Goal: Task Accomplishment & Management: Use online tool/utility

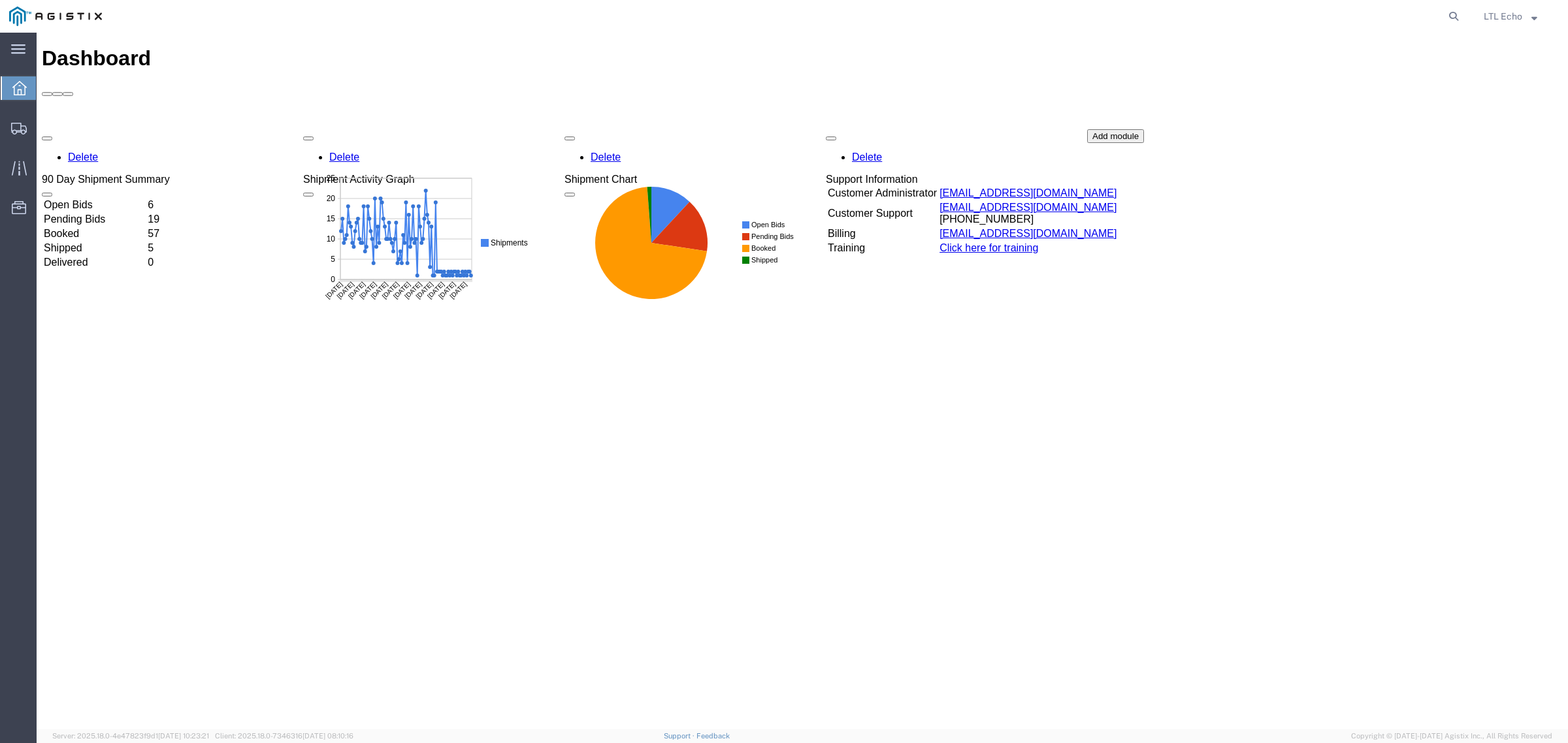
click at [1254, 7] on form at bounding box center [1454, 16] width 21 height 33
click at [1254, 14] on icon at bounding box center [1453, 16] width 18 height 18
click at [1254, 20] on input "search" at bounding box center [1245, 16] width 397 height 31
paste input "56675701"
type input "56675701"
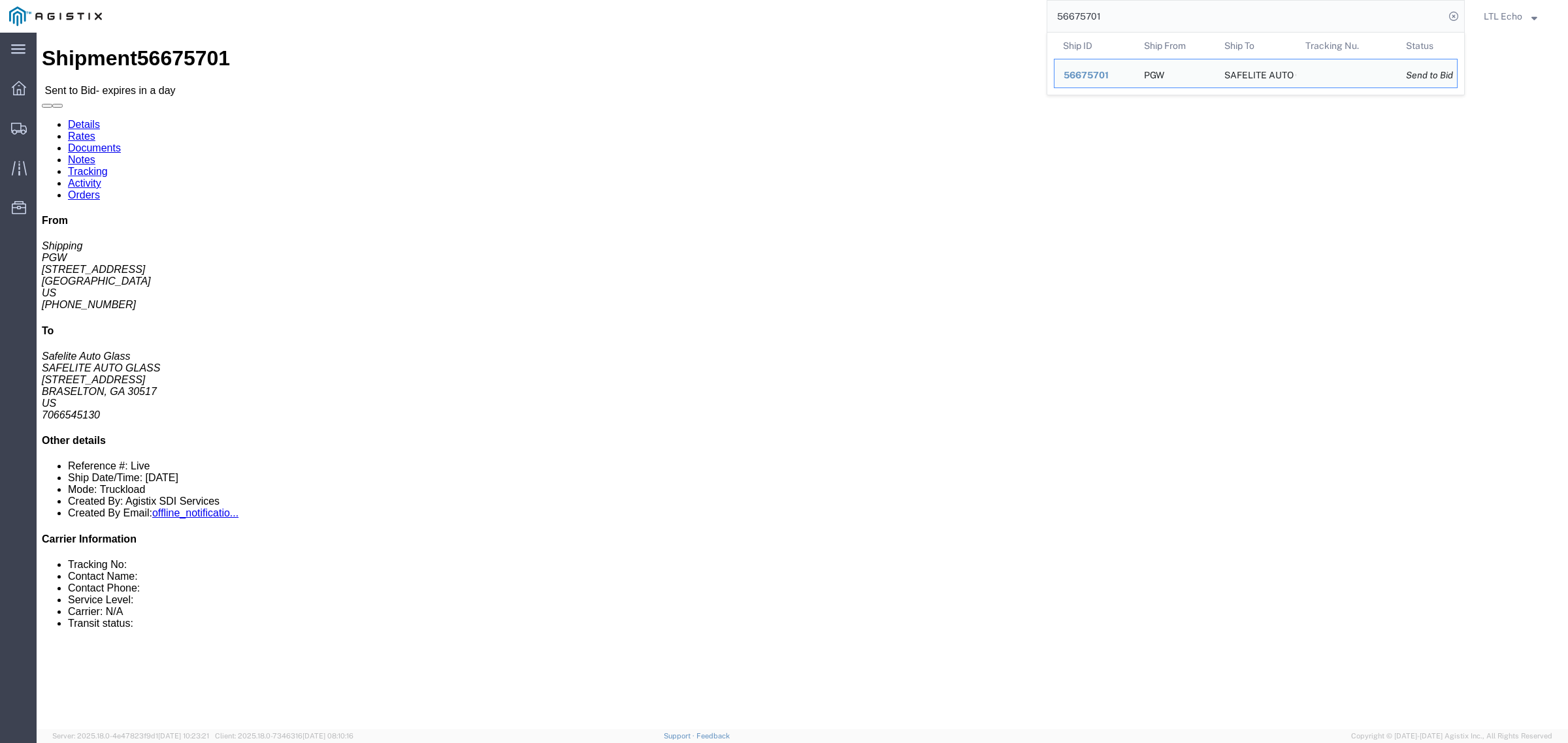
click address "PGW (Shipping) [STREET_ADDRESS] [PHONE_NUMBER] [EMAIL_ADDRESS][DOMAIN_NAME]"
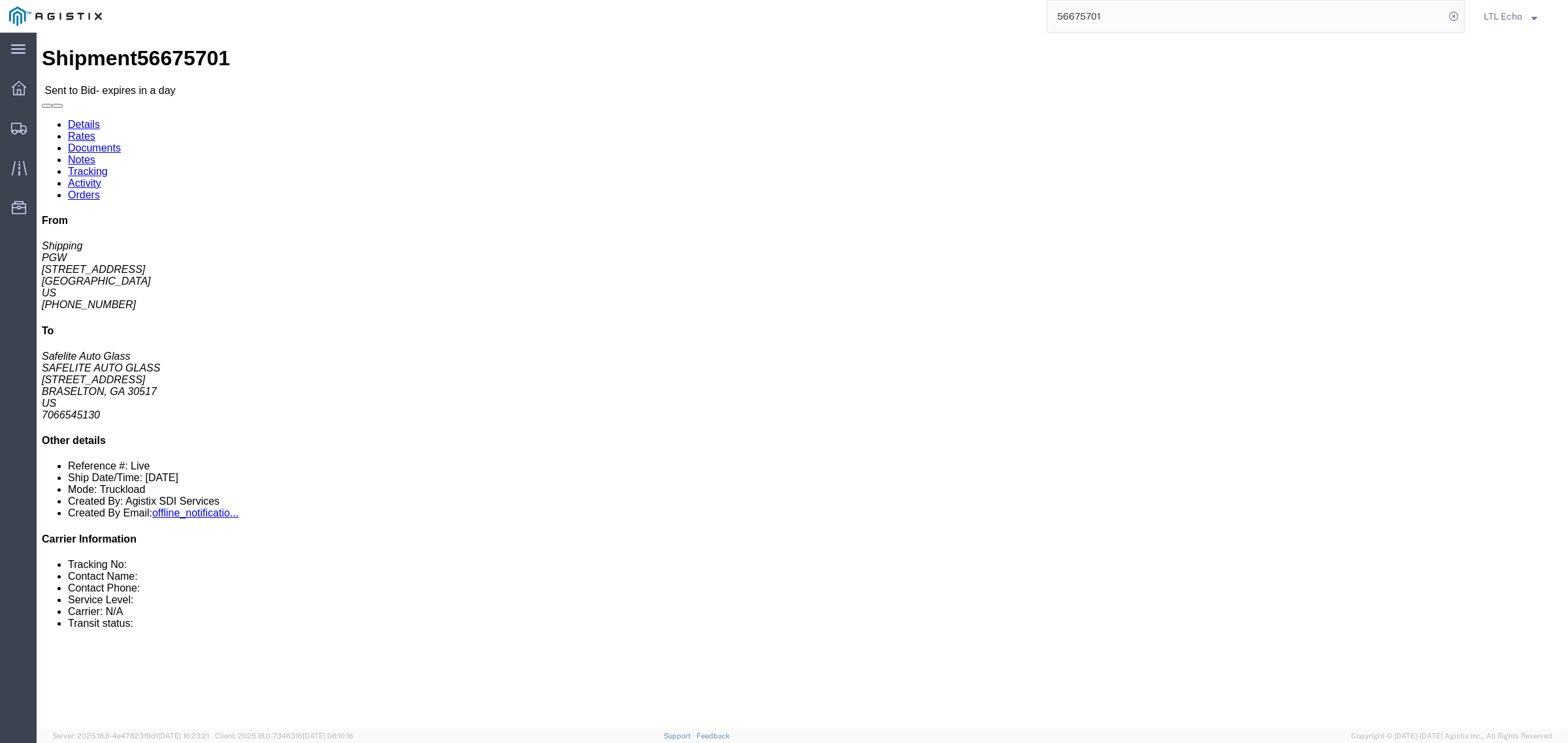
copy address "45601"
click address "SAFELITE AUTO GLASS (Safelite Auto Glass) LEARGA [STREET_ADDRESS] 7066545130 [P…"
click div "Ship From PGW (Shipping) [STREET_ADDRESS] [PHONE_NUMBER] [EMAIL_ADDRESS][DOMAIN…"
click address "SAFELITE AUTO GLASS (Safelite Auto Glass) LEARGA [STREET_ADDRESS] 7066545130 [P…"
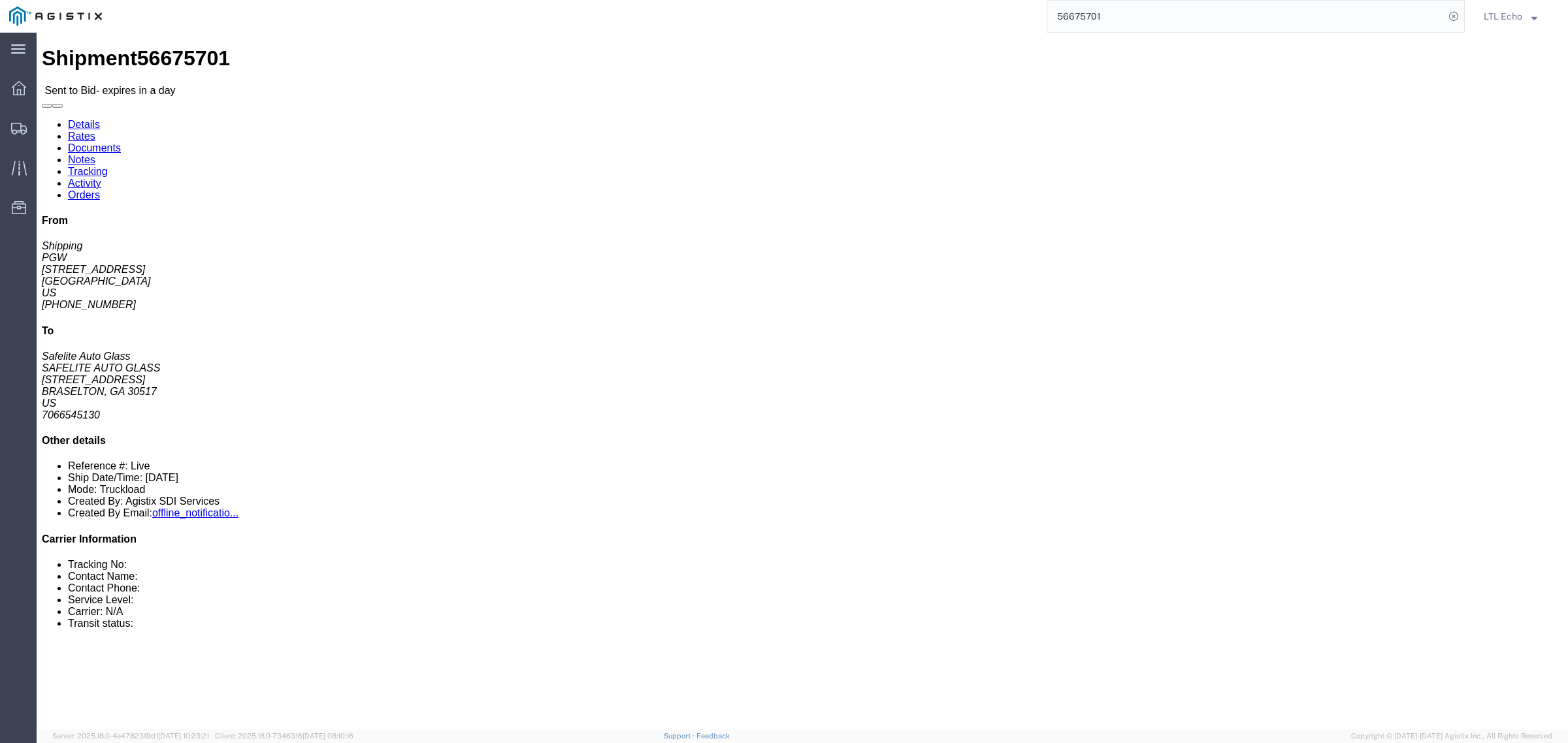
click address "SAFELITE AUTO GLASS (Safelite Auto Glass) LEARGA [STREET_ADDRESS] 7066545130 [P…"
copy address "30517"
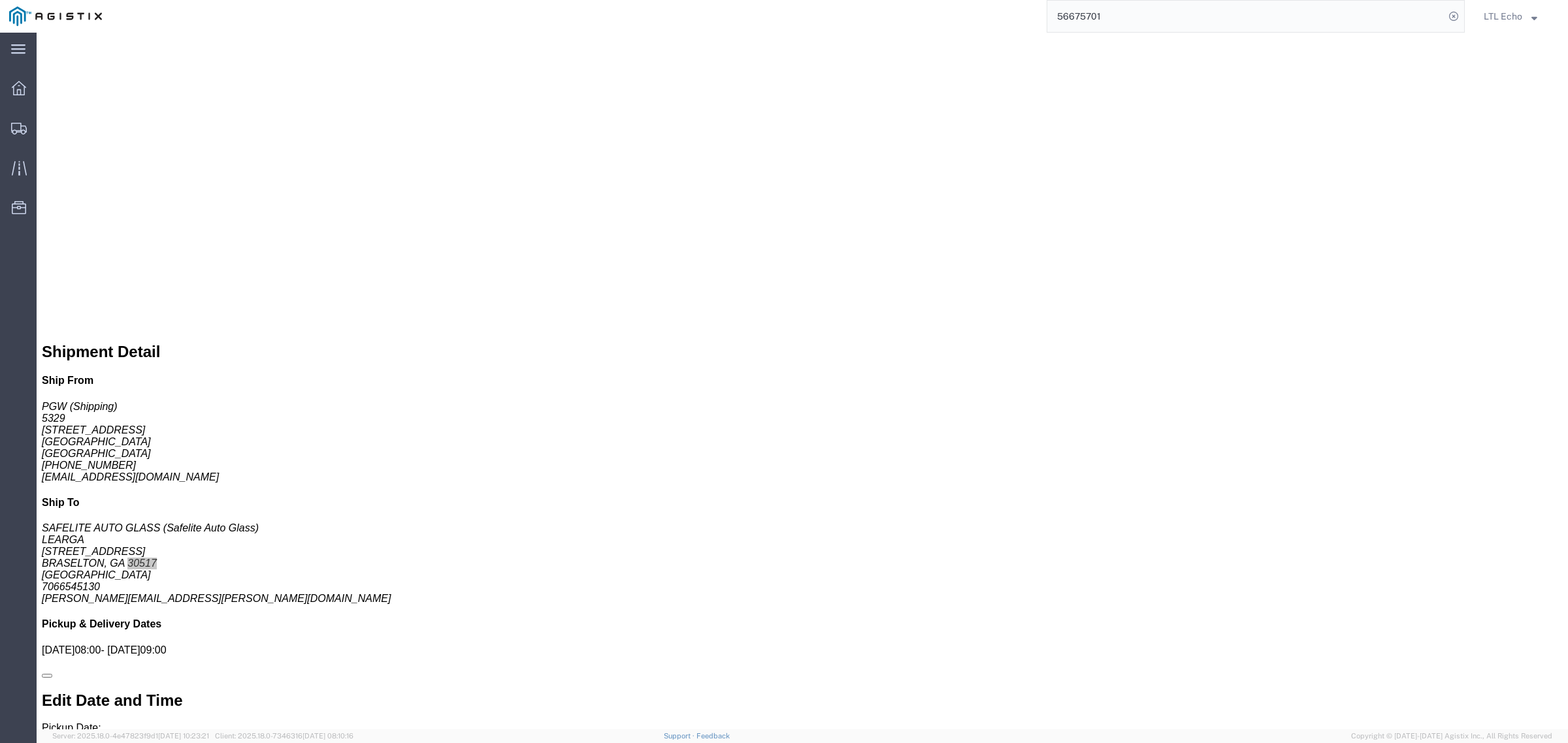
scroll to position [823, 0]
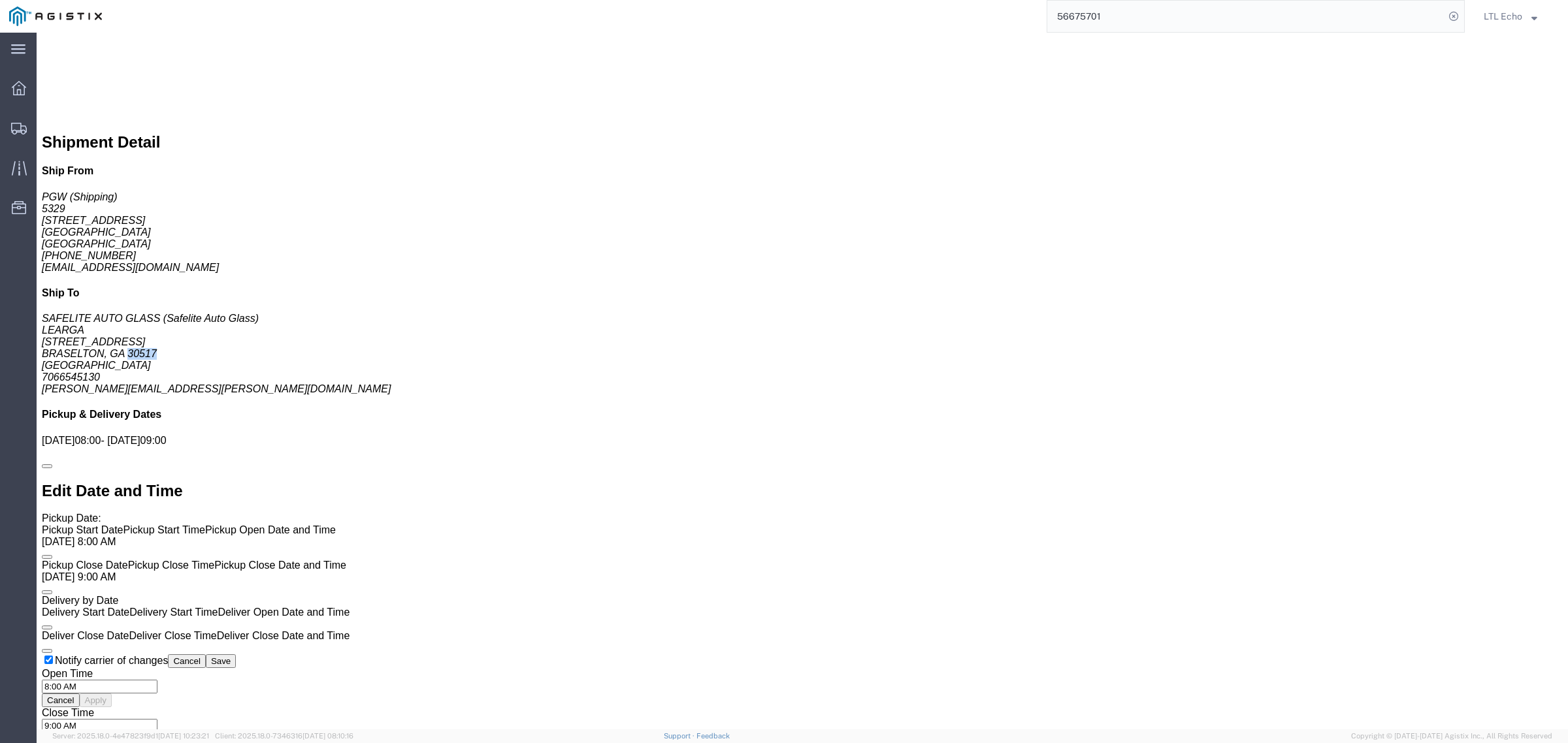
click link "Enter / Modify Bid"
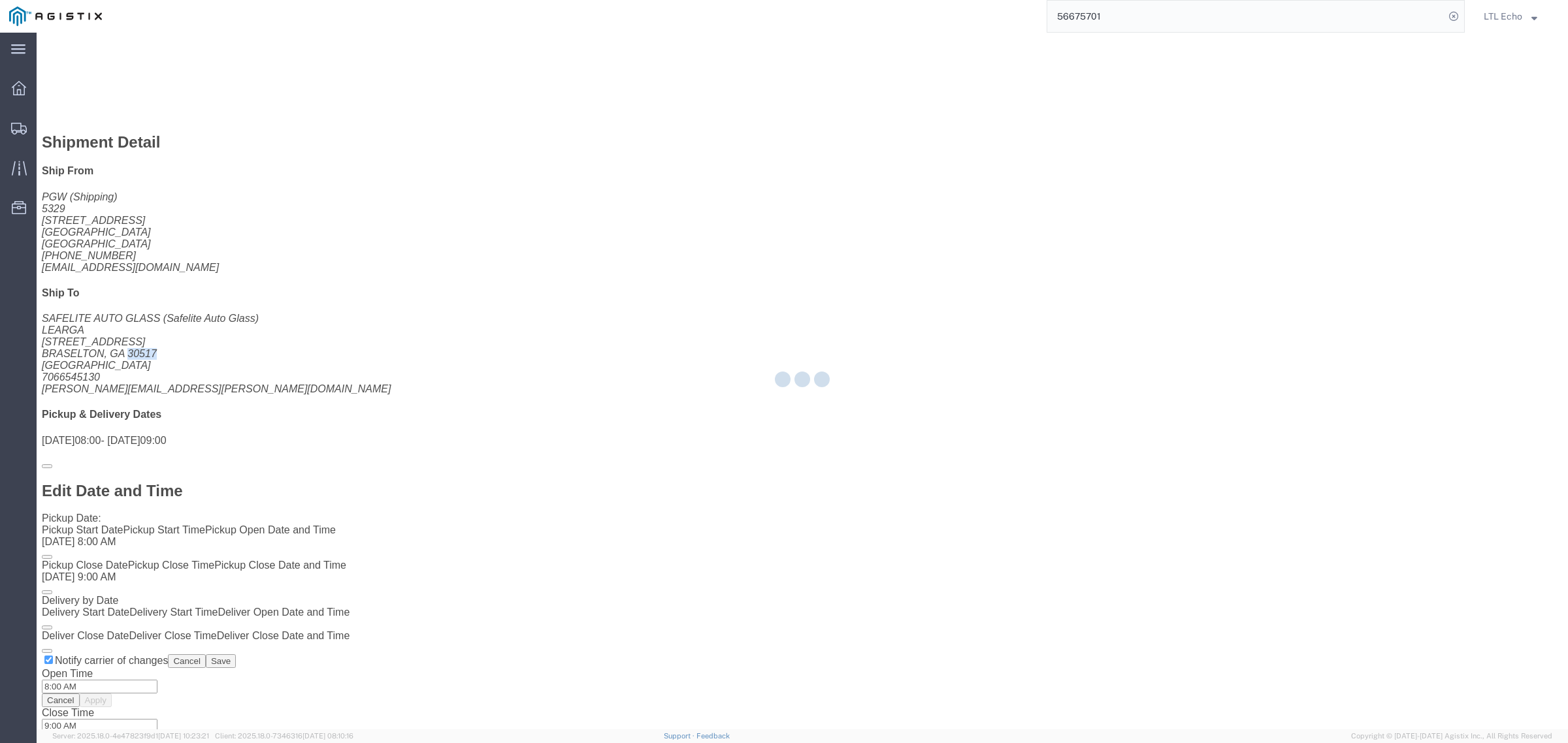
select select "4622"
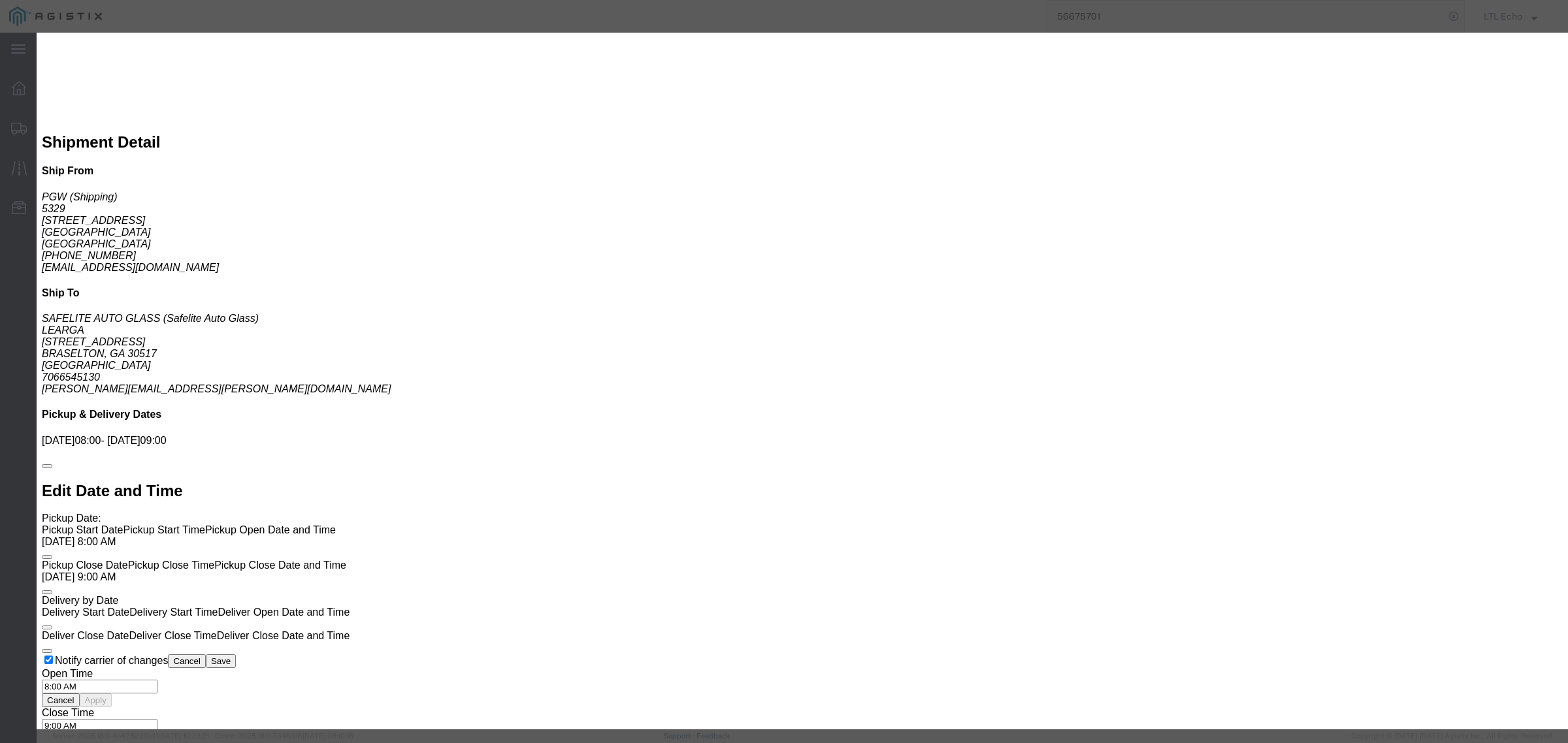
click input "text"
type input "56675701"
click select "Select Guaranteed Next Day LTL Standard 3-5 Day Rail TL Standard 3 - 5 Day"
select select "13989"
click select "Select Guaranteed Next Day LTL Standard 3-5 Day Rail TL Standard 3 - 5 Day"
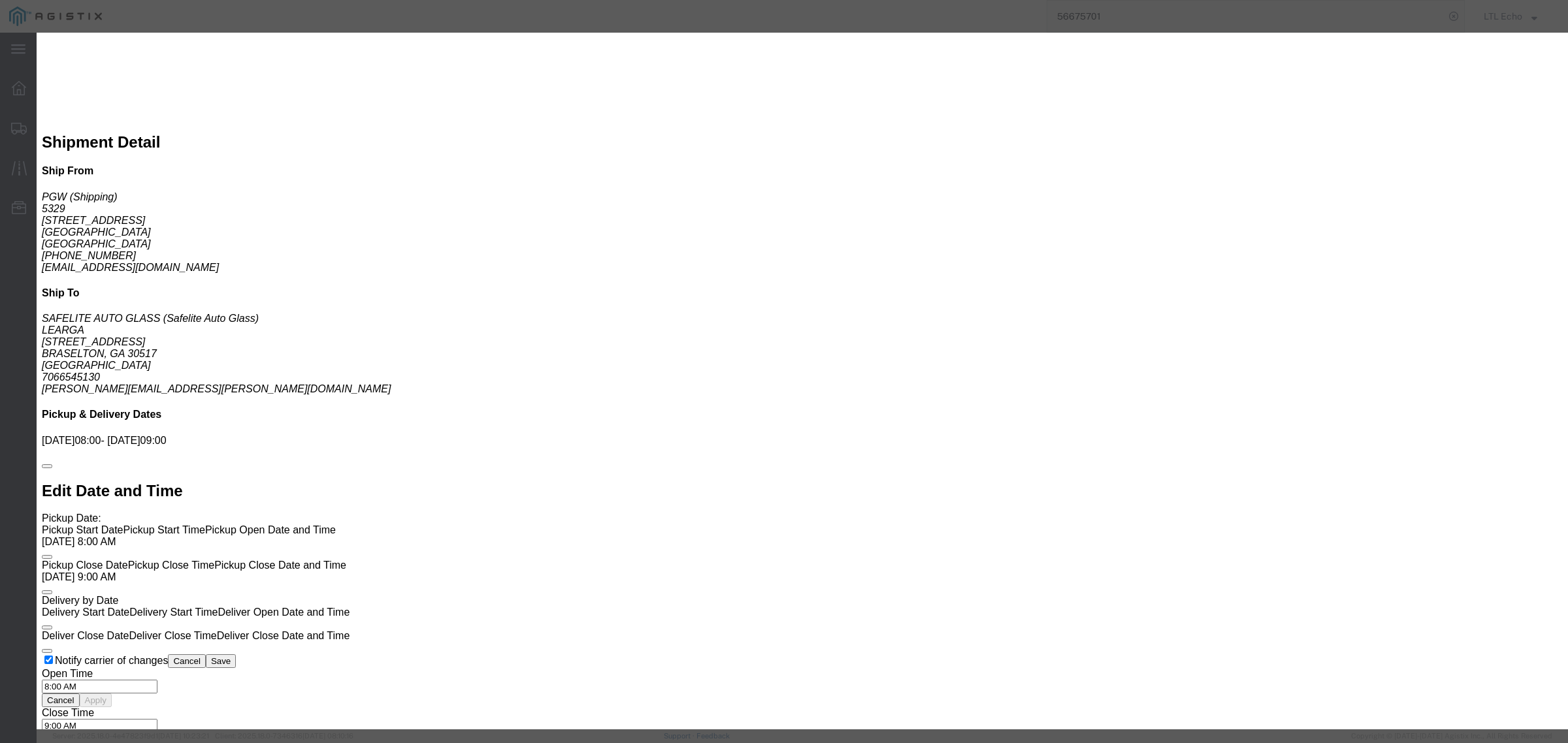
click div "Mode Select Air Less than Truckload Multi-Leg Ocean Freight Rail Small Parcel T…"
type input "1450"
click button "Submit"
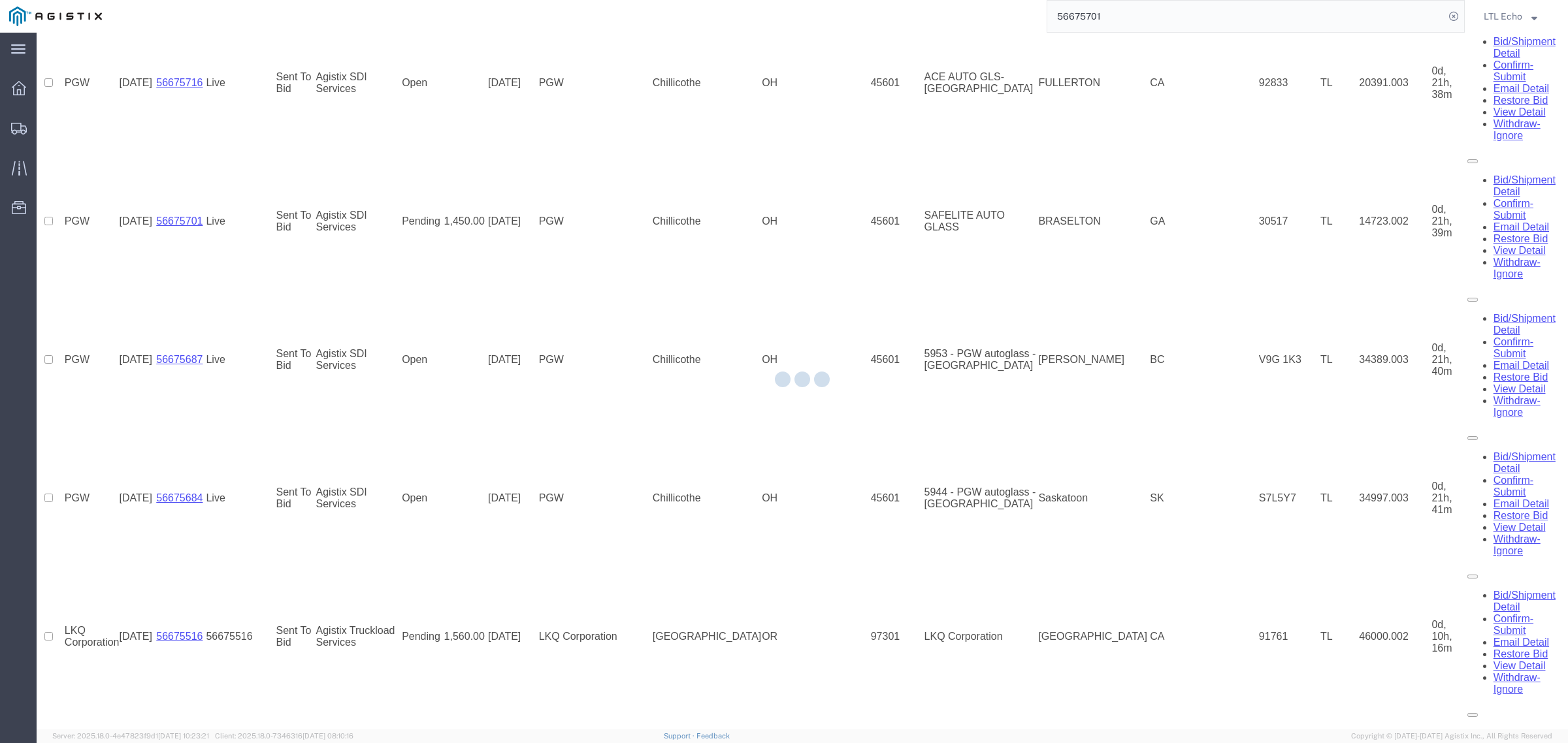
scroll to position [0, 0]
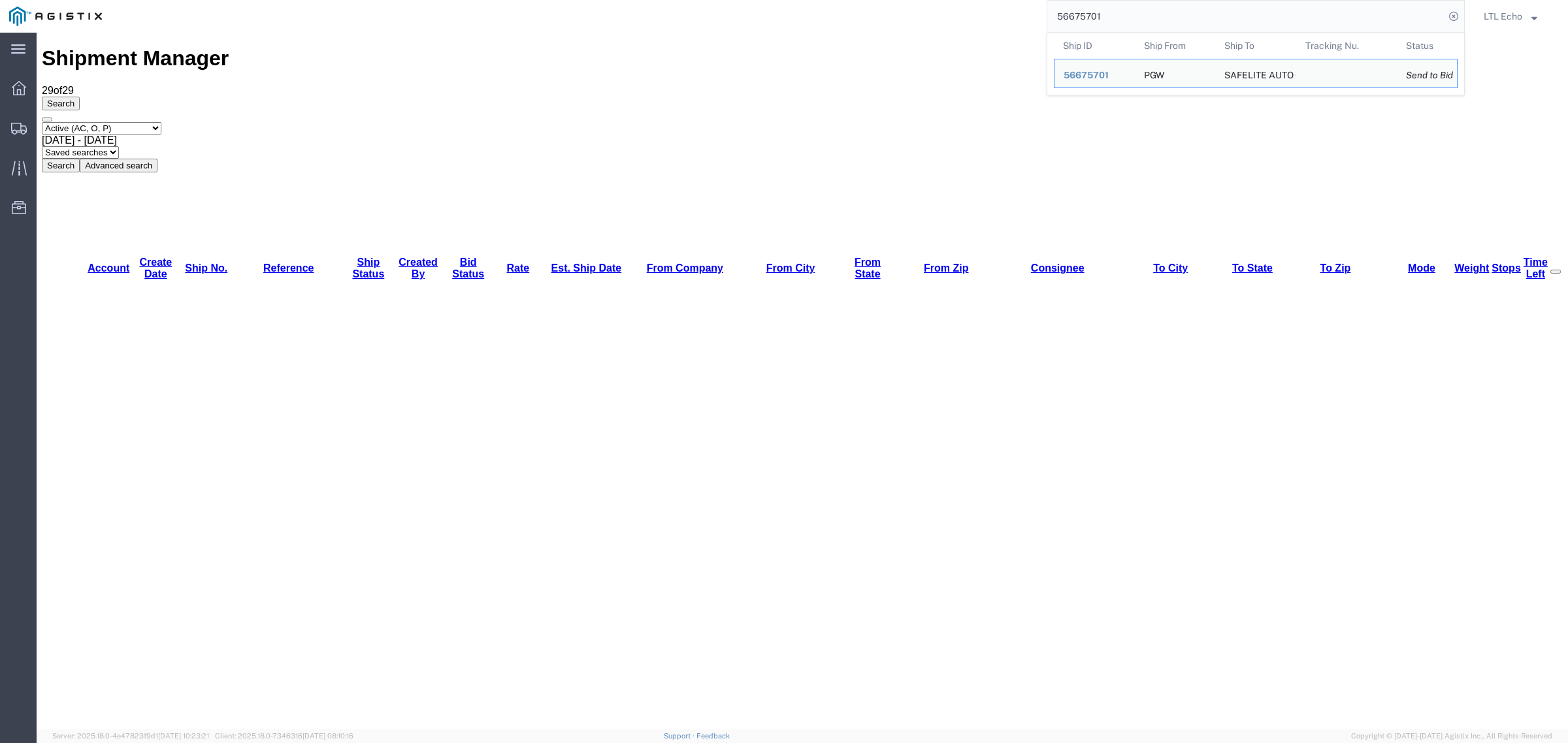
drag, startPoint x: 1158, startPoint y: 37, endPoint x: 975, endPoint y: 49, distance: 183.4
paste input "56675687"
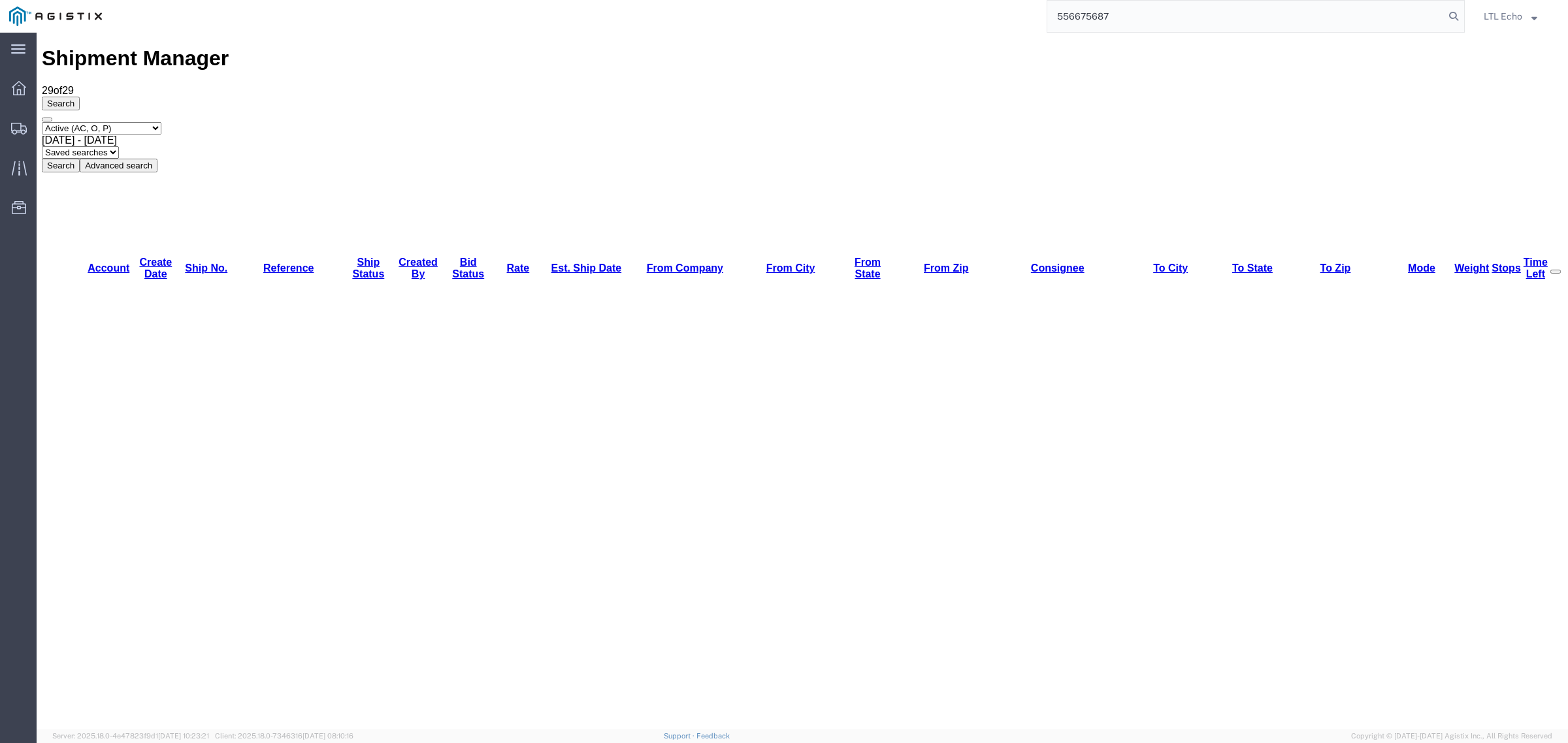
click at [1070, 12] on input "556675687" at bounding box center [1245, 16] width 397 height 31
paste input "search"
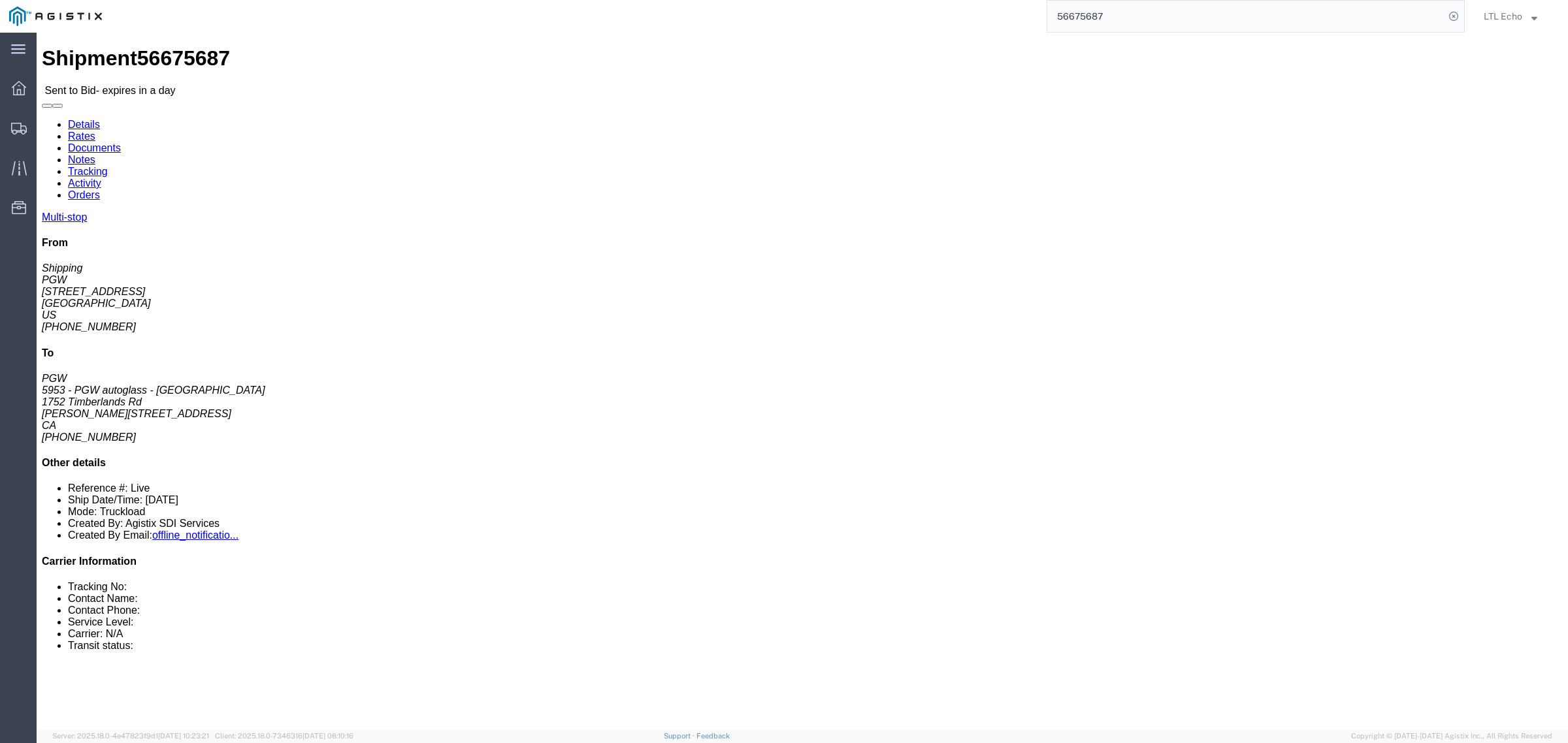
click address "PGW (Shipping) [STREET_ADDRESS] [PHONE_NUMBER] [EMAIL_ADDRESS][DOMAIN_NAME]"
drag, startPoint x: 421, startPoint y: 167, endPoint x: 383, endPoint y: 165, distance: 38.1
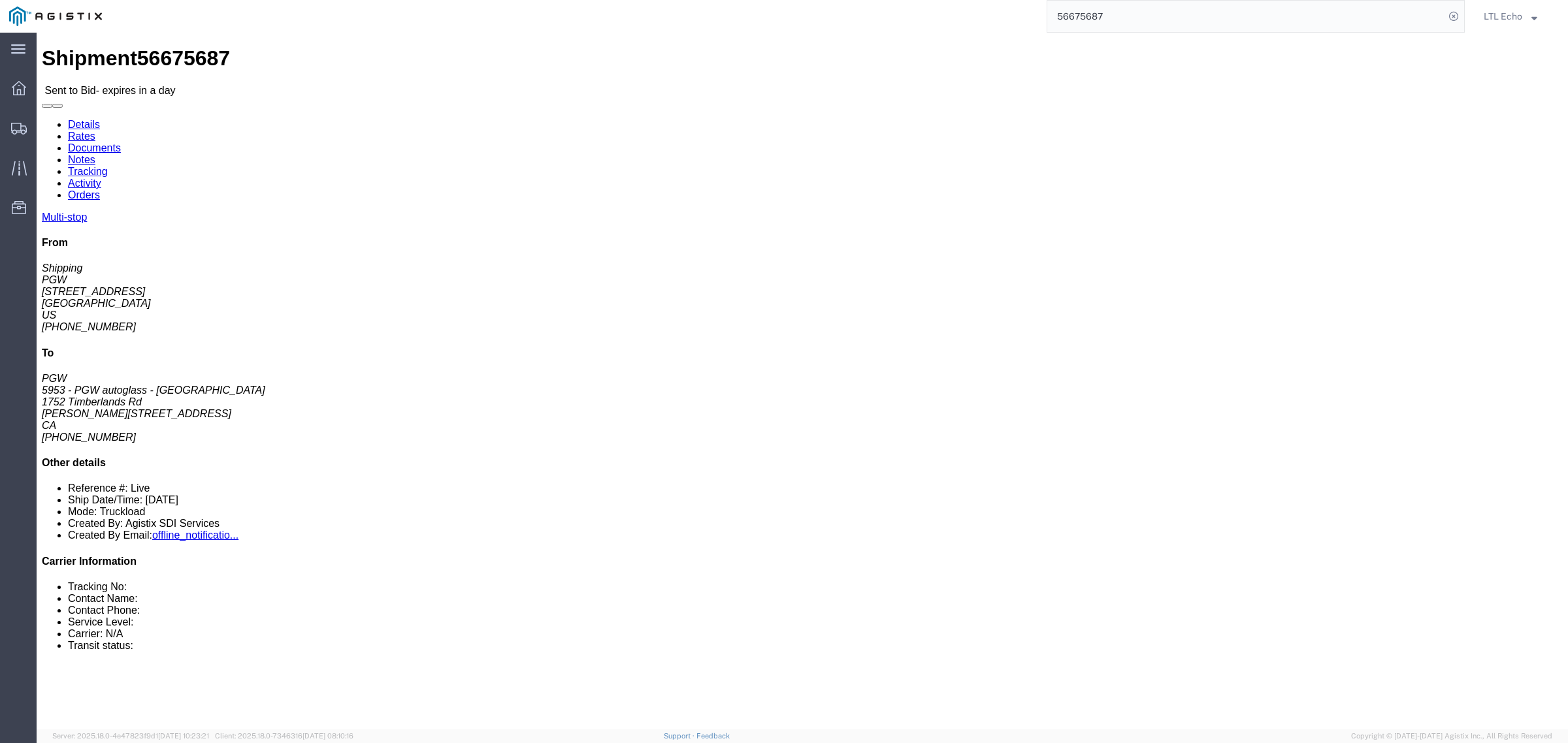
click address "5953 - PGW autoglass - [GEOGRAPHIC_DATA] (PGW) 5953 [STREET_ADDRESS][PERSON_NAM…"
copy address "V9G 1K3"
drag, startPoint x: 454, startPoint y: 413, endPoint x: 120, endPoint y: 360, distance: 338.2
click tbody "1 Pickup PGW [STREET_ADDRESS] Phone Nu.: [PHONE_NUMBER] Email: [EMAIL_ADDRESS][…"
click div "Leg 1 - Truckload Number of trucks: 1"
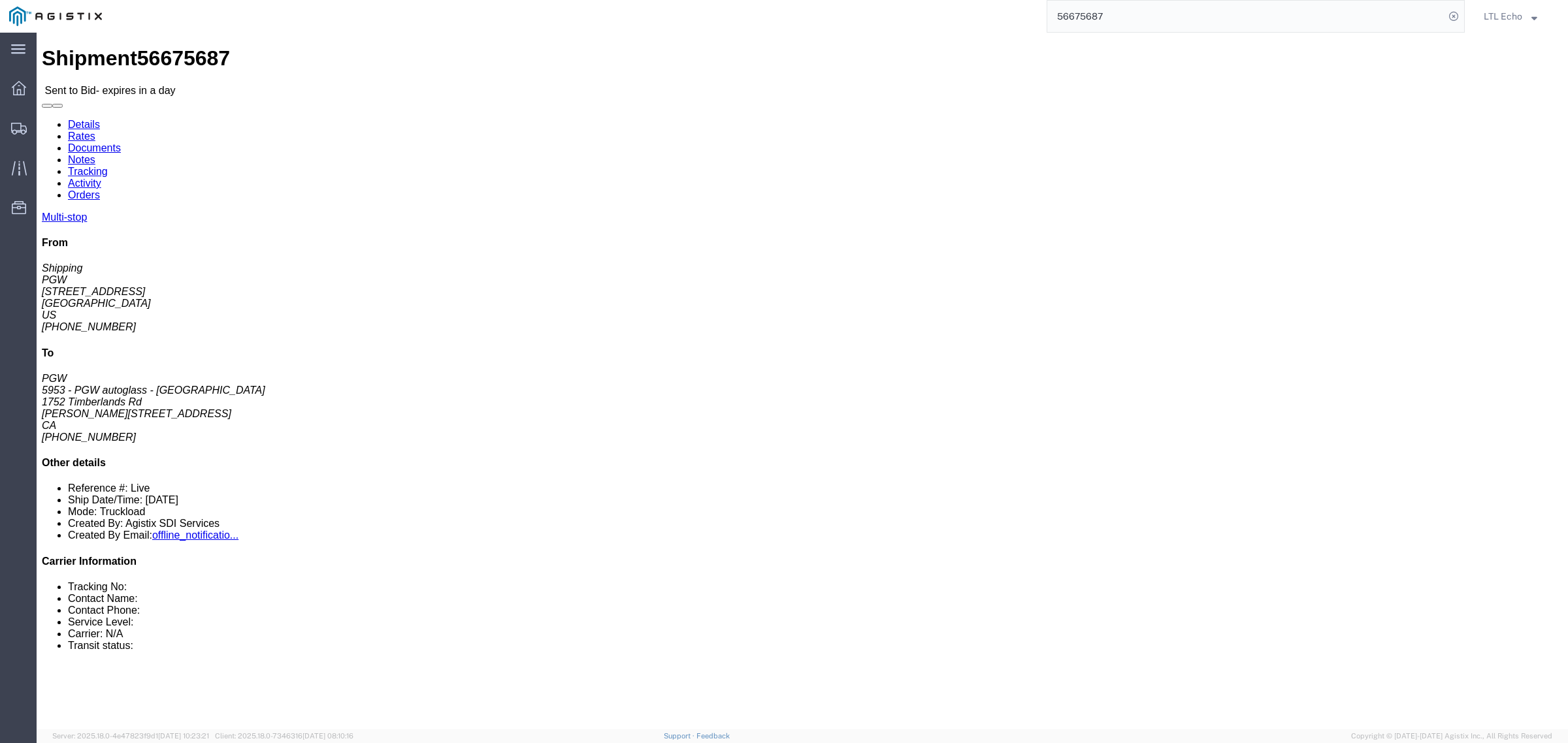
click div "[STREET_ADDRESS]"
copy div "T2C0J4"
drag, startPoint x: 568, startPoint y: 353, endPoint x: 550, endPoint y: 360, distance: 19.3
click div "PGW"
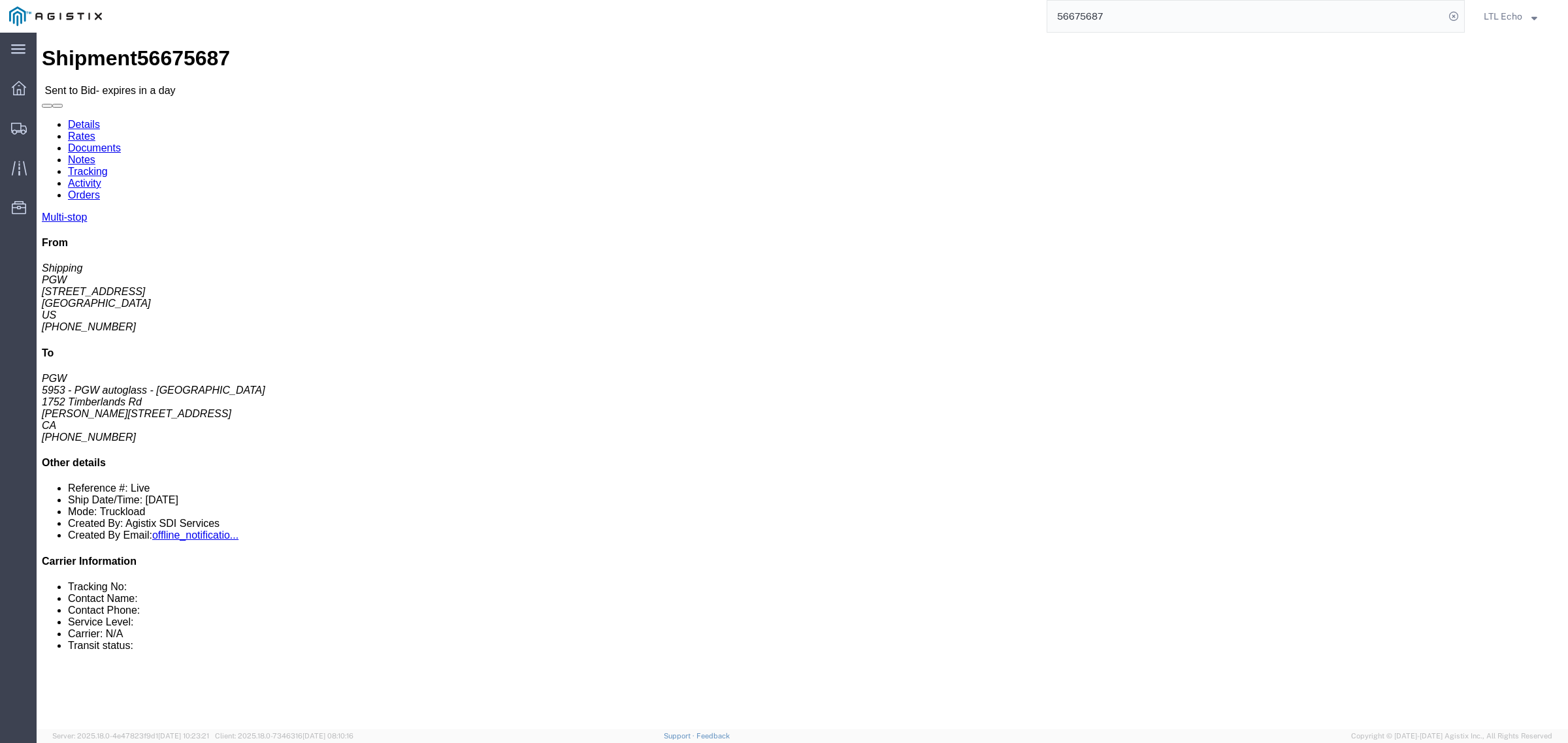
click div "[STREET_ADDRESS]"
copy div "T2C0J4"
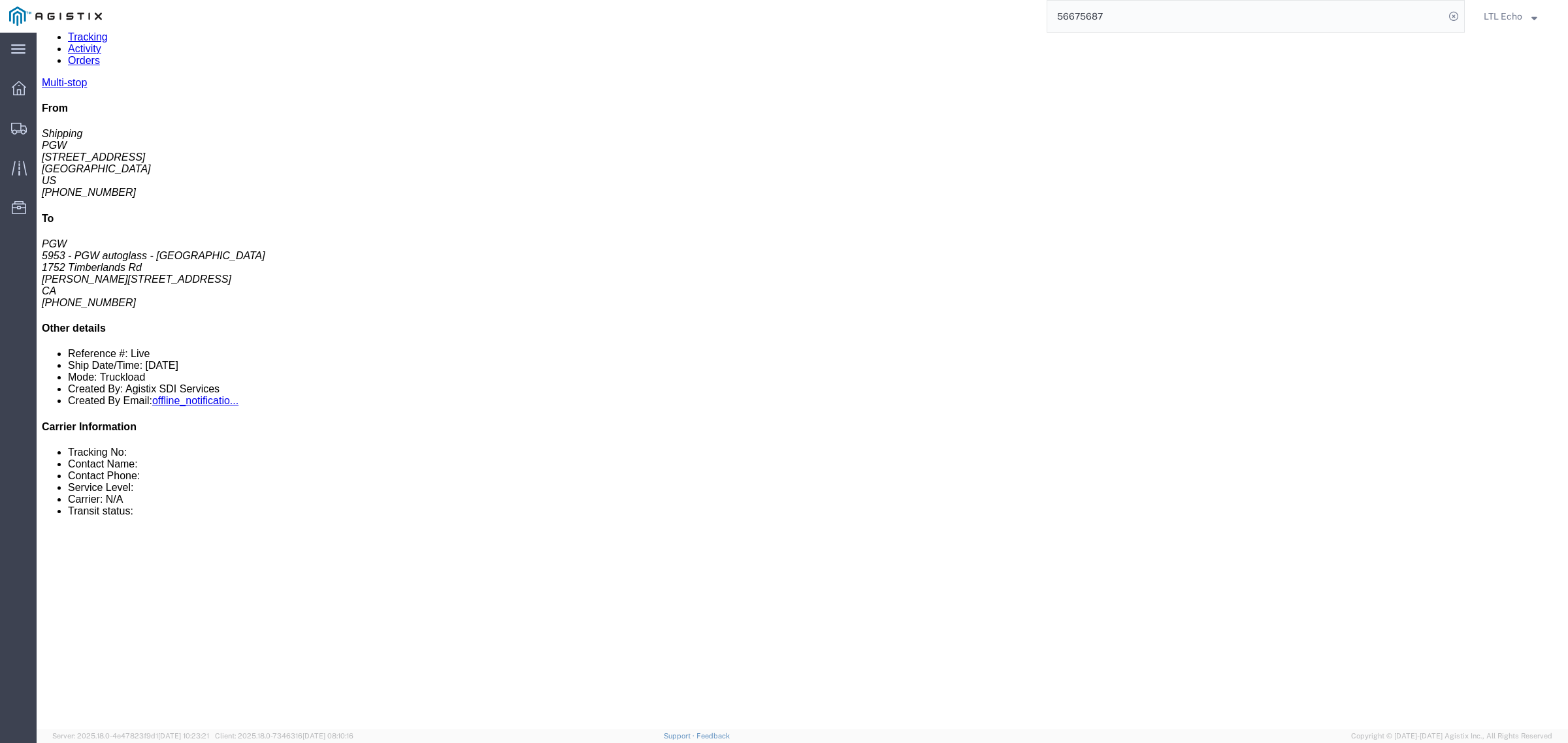
scroll to position [164, 0]
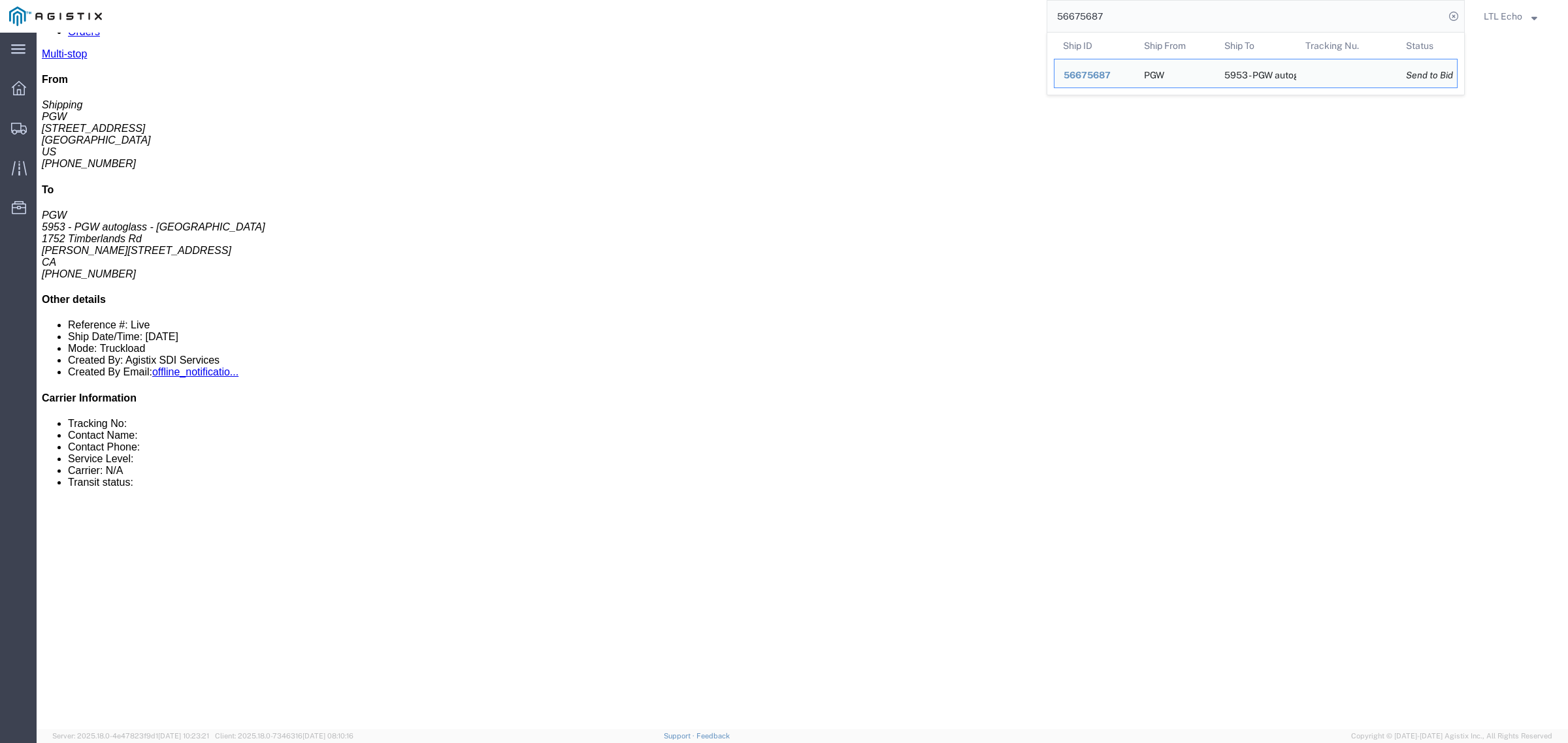
drag, startPoint x: 1121, startPoint y: 10, endPoint x: 825, endPoint y: 11, distance: 296.0
click at [831, 12] on div "56675687 Ship ID Ship From Ship To Tracking Nu. Status Ship ID 56675687 Ship Fr…" at bounding box center [788, 16] width 1353 height 33
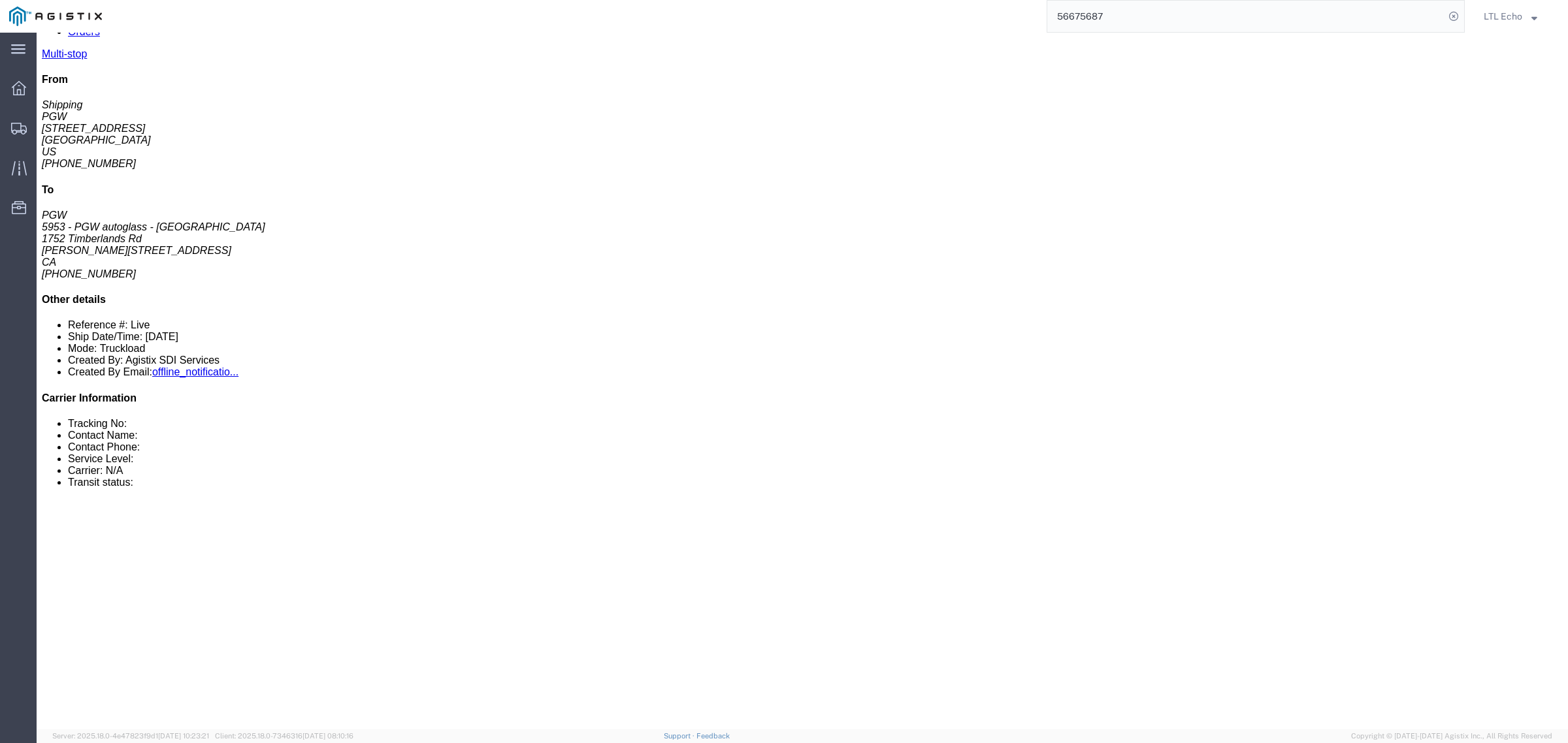
paste input "4"
click div "#10 [STREET_ADDRESS]"
copy div "S4N4N7"
click div "20-[STREET_ADDRESS][PERSON_NAME]"
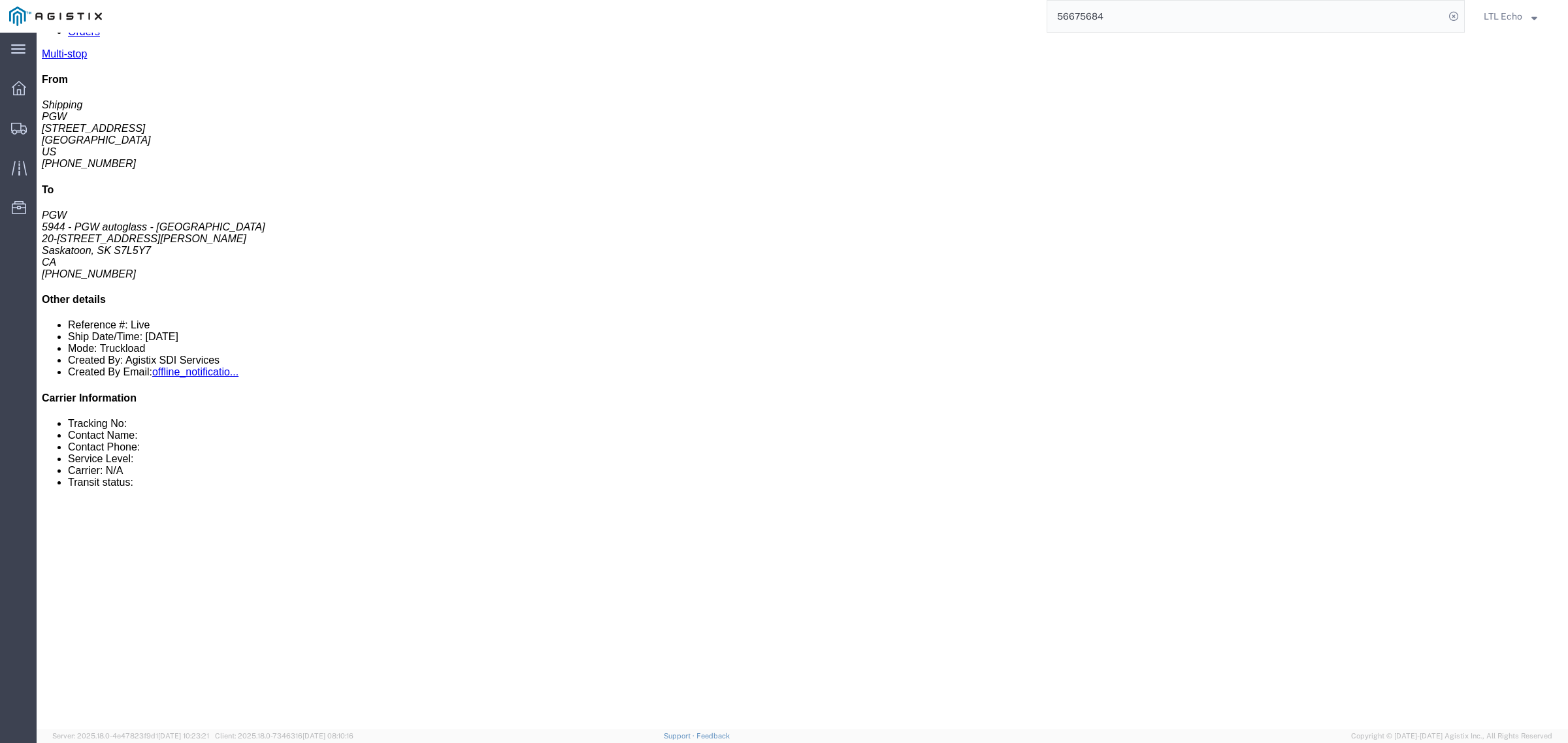
click div "20-[STREET_ADDRESS][PERSON_NAME]"
copy div "S7L5Y7"
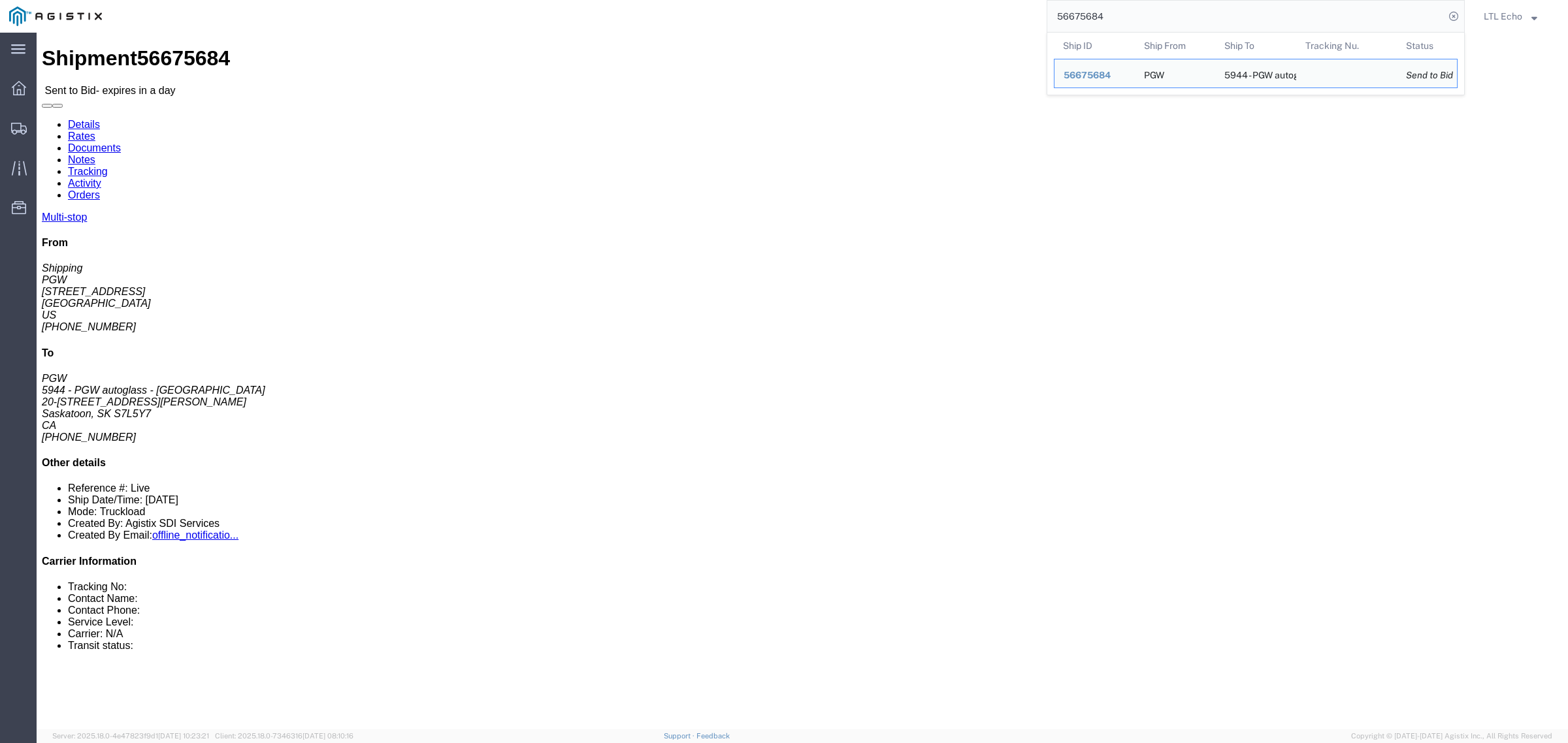
drag, startPoint x: 1205, startPoint y: 14, endPoint x: 878, endPoint y: 3, distance: 327.2
paste input "716"
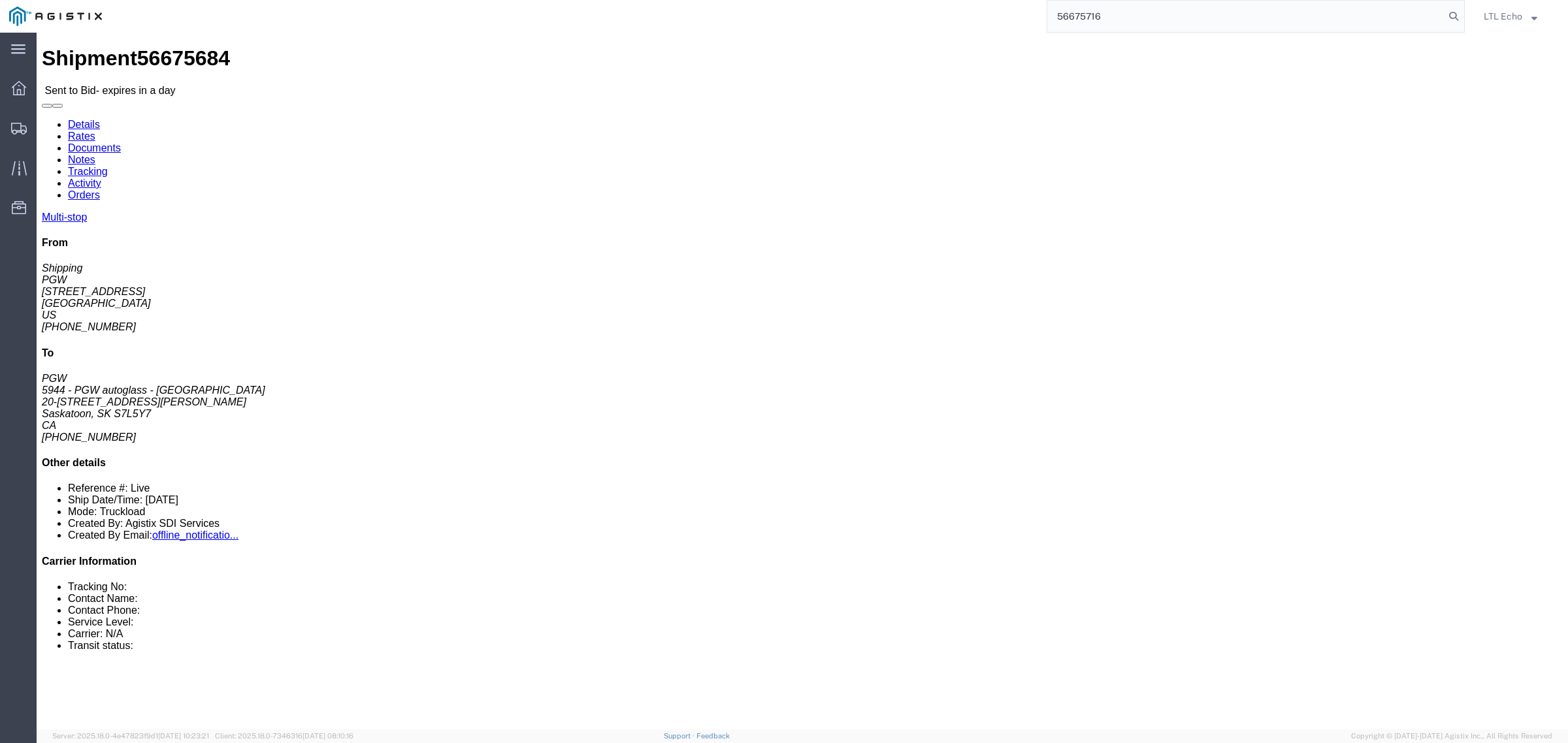
type input "56675716"
click address "PGW (Shipping) [STREET_ADDRESS] [PHONE_NUMBER] [EMAIL_ADDRESS][DOMAIN_NAME]"
copy address "45601"
click div "C/O ROYAL HAWAIIAN EXPRESS, [GEOGRAPHIC_DATA], [GEOGRAPHIC_DATA], 92833, [GEOGR…"
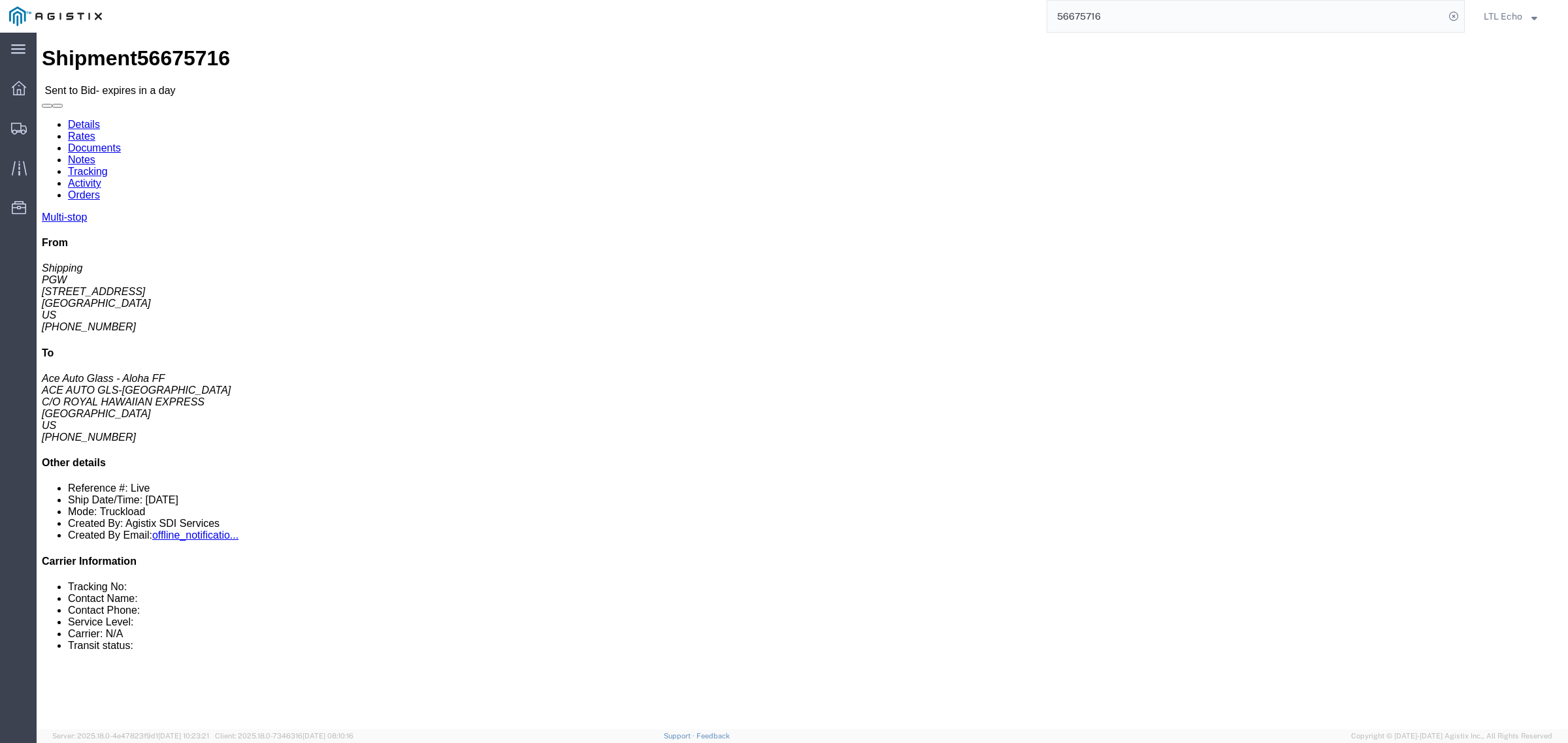
click div "C/O ROYAL HAWAIIAN EXPRESS, [GEOGRAPHIC_DATA], [GEOGRAPHIC_DATA], 92833, [GEOGR…"
copy div "92833"
click link "Enter / Modify Bid"
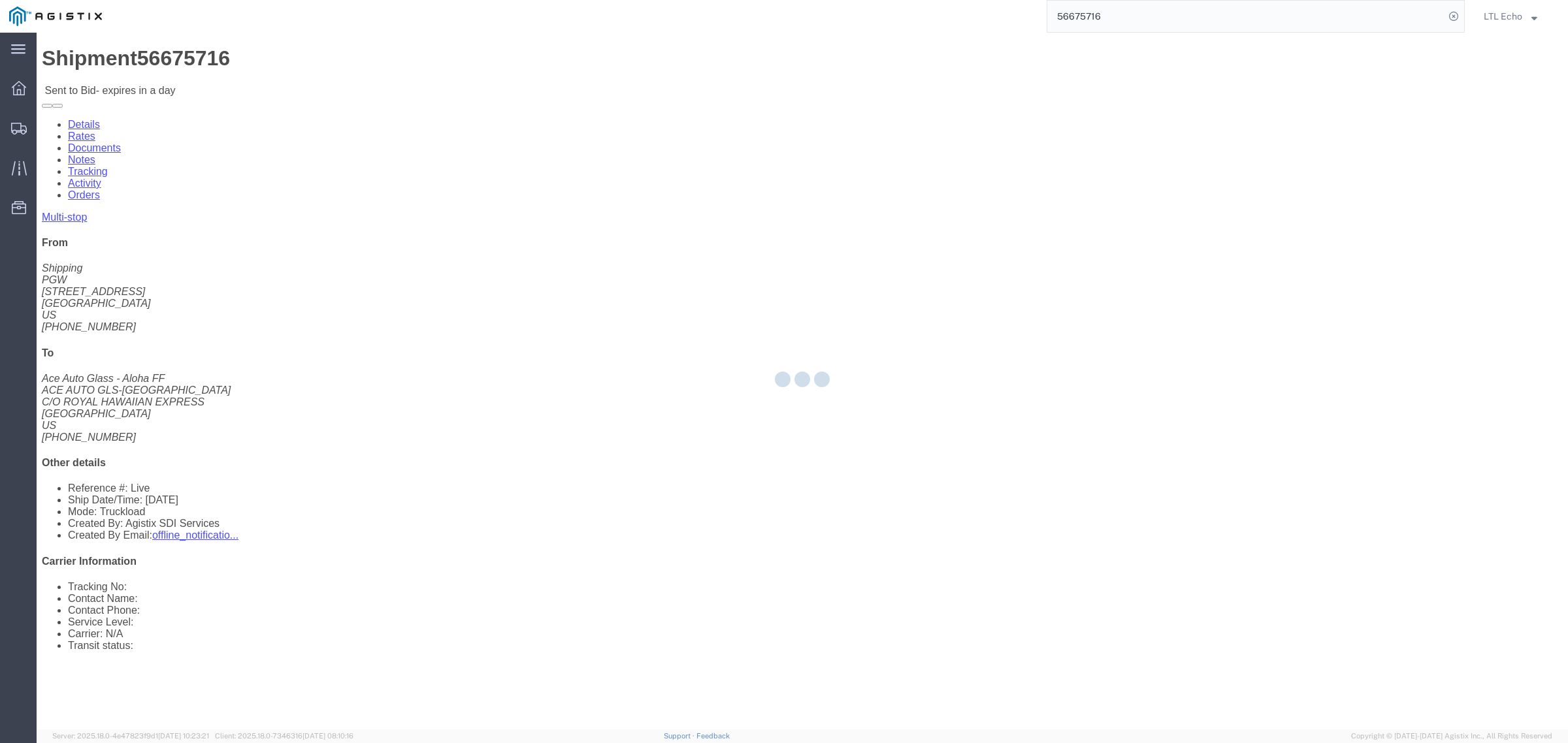
select select "4622"
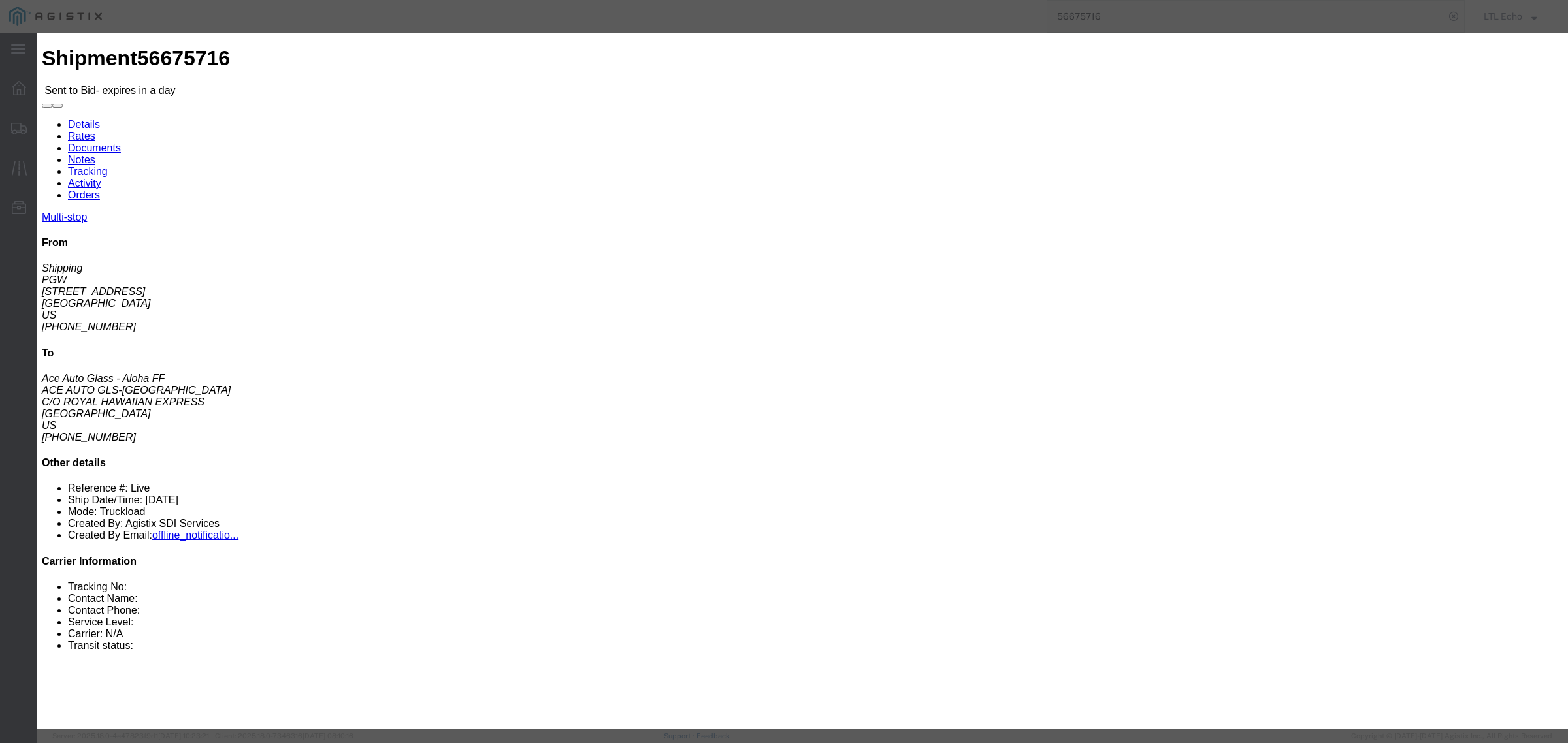
click input "text"
type input "56675716"
click select "Select Guaranteed Next Day LTL Standard 3-5 Day Rail TL Standard 3 - 5 Day"
select select "13989"
click select "Select Guaranteed Next Day LTL Standard 3-5 Day Rail TL Standard 3 - 5 Day"
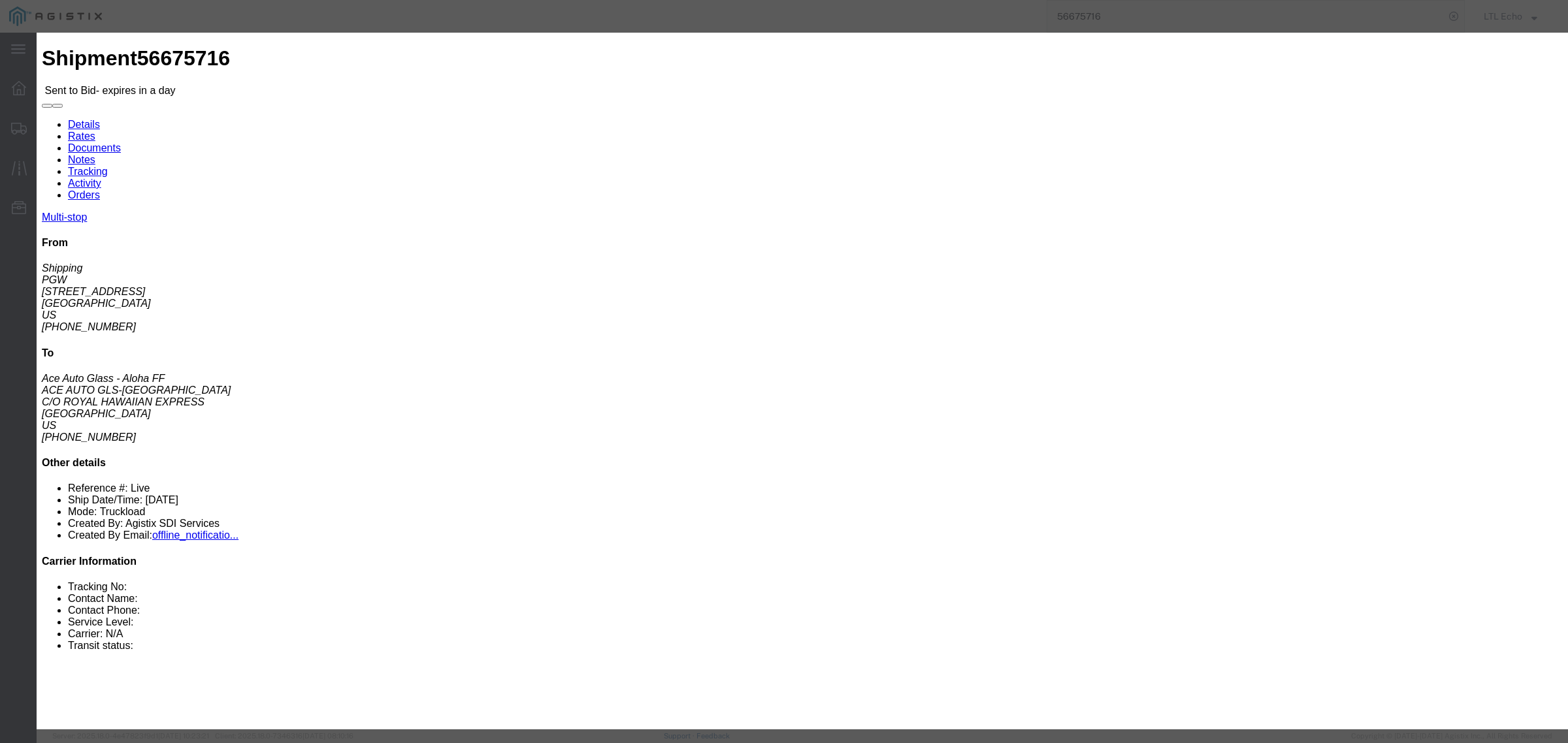
click input "number"
type input "3400"
click button "Submit"
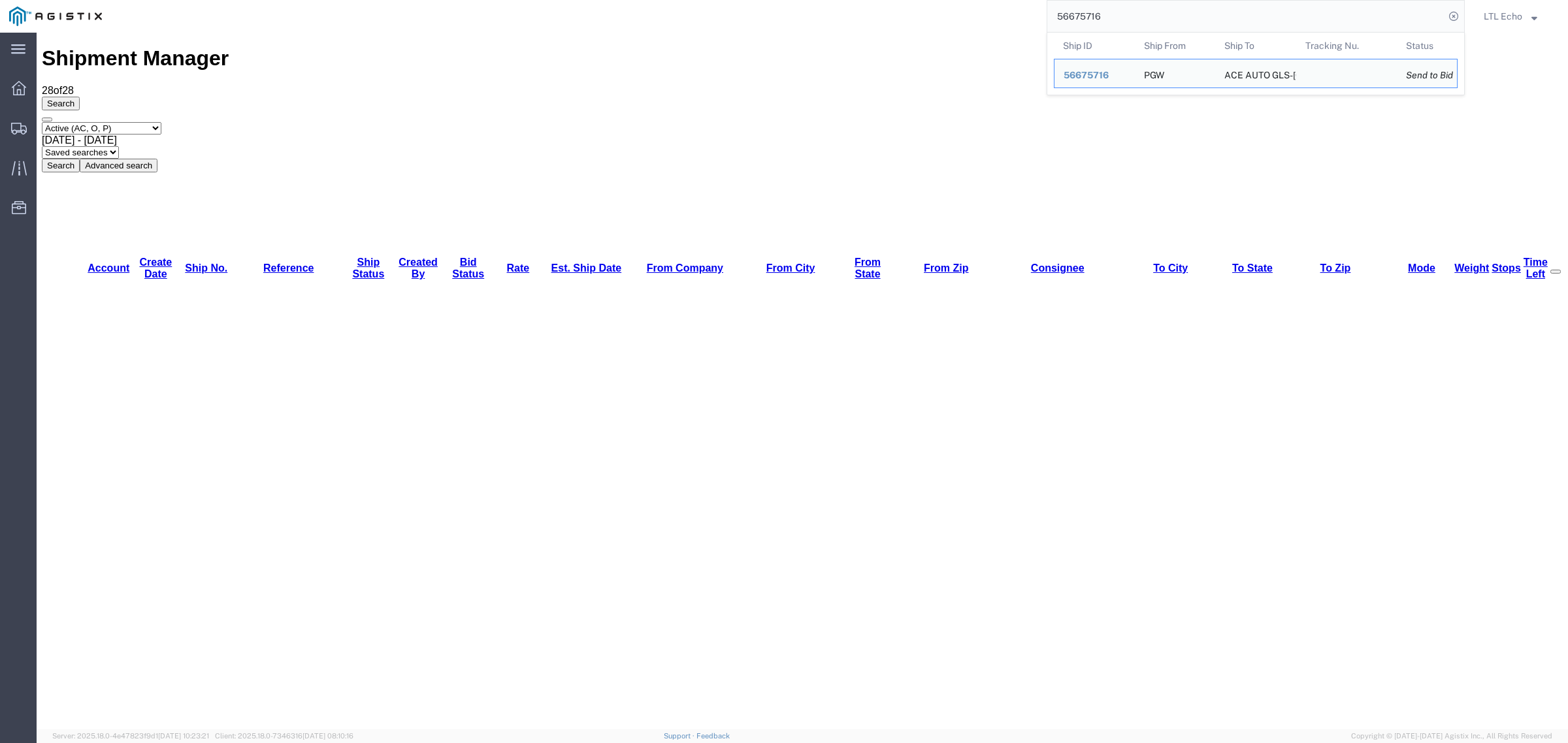
drag, startPoint x: 1109, startPoint y: 16, endPoint x: 990, endPoint y: 3, distance: 119.7
click at [991, 10] on div "56675716 Ship ID Ship From Ship To Tracking Nu. Status Ship ID 56675716 Ship Fr…" at bounding box center [788, 16] width 1353 height 33
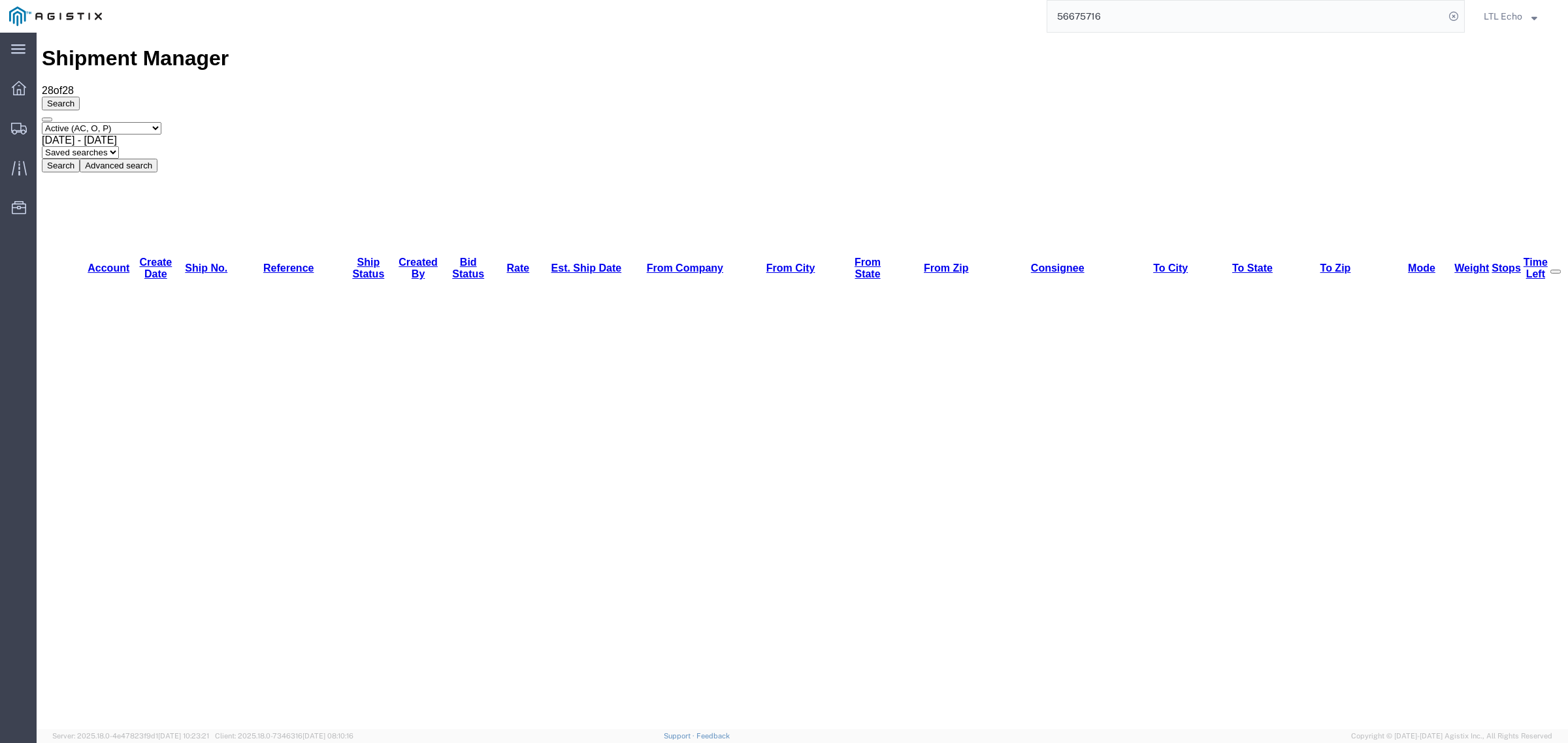
paste input "086"
type input "56608616"
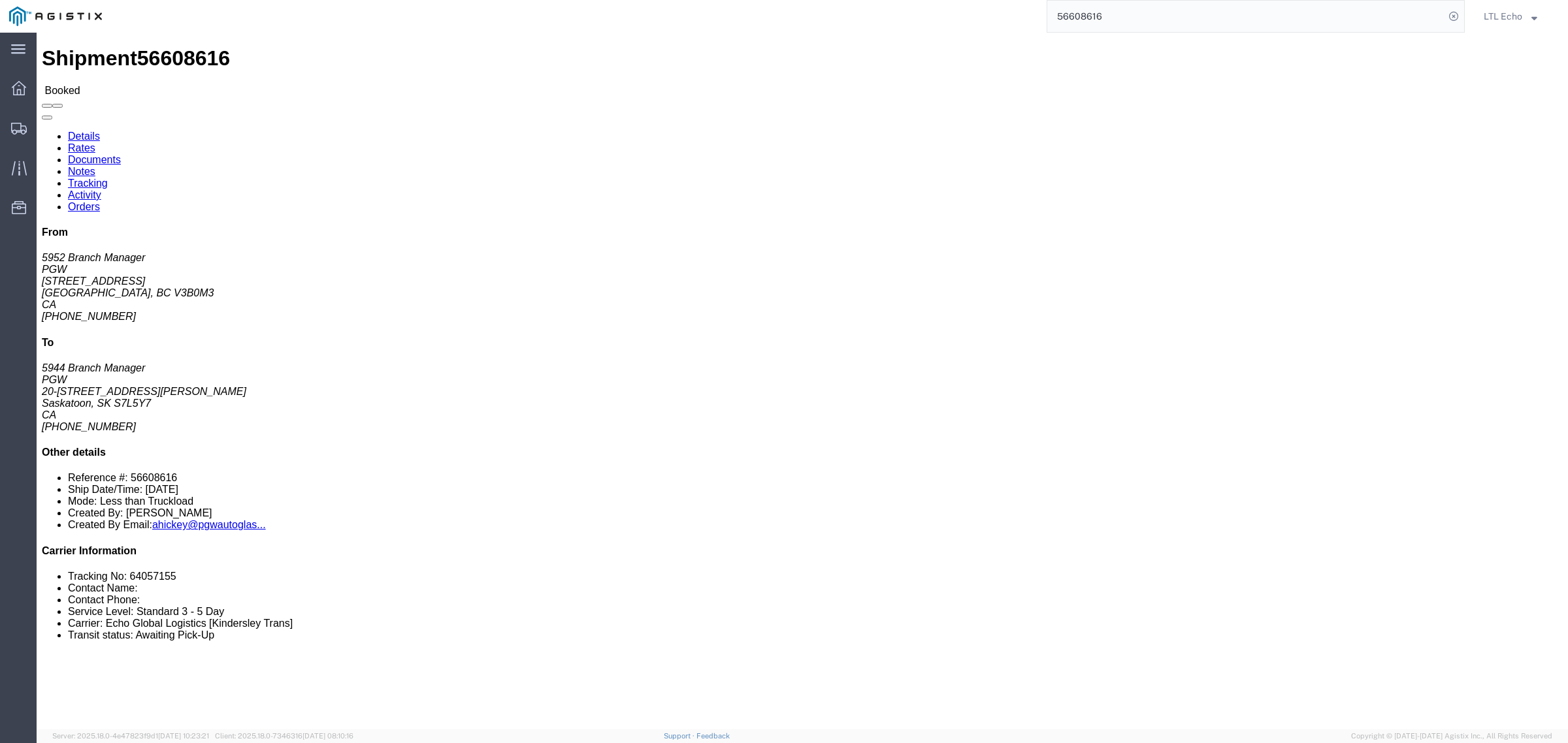
click div "Leg 1 - Less than Truckload"
click li "Tracking No: 64057155"
copy li "64057155"
click b "56608616"
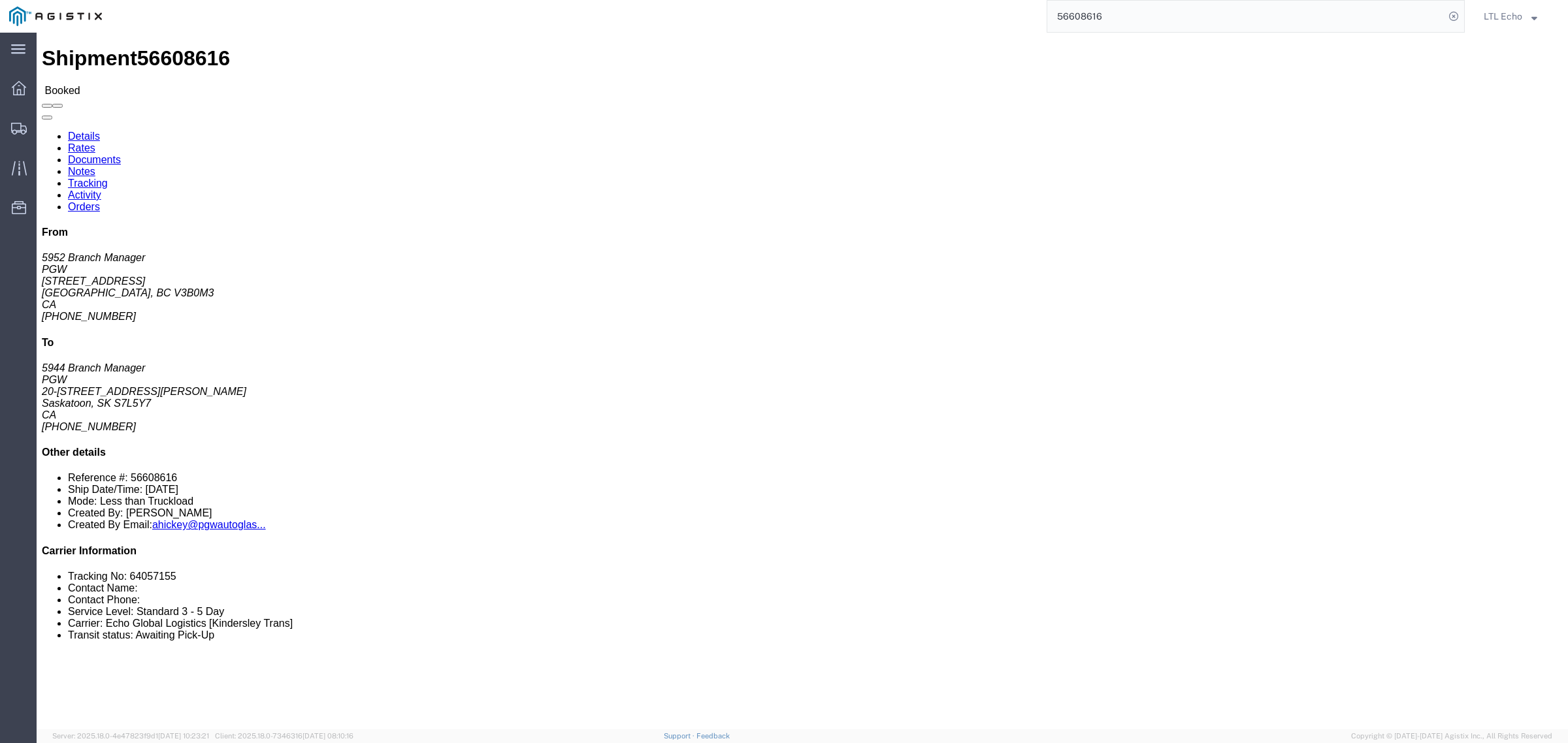
click b "56608616"
click at [20, 123] on icon at bounding box center [19, 129] width 16 height 12
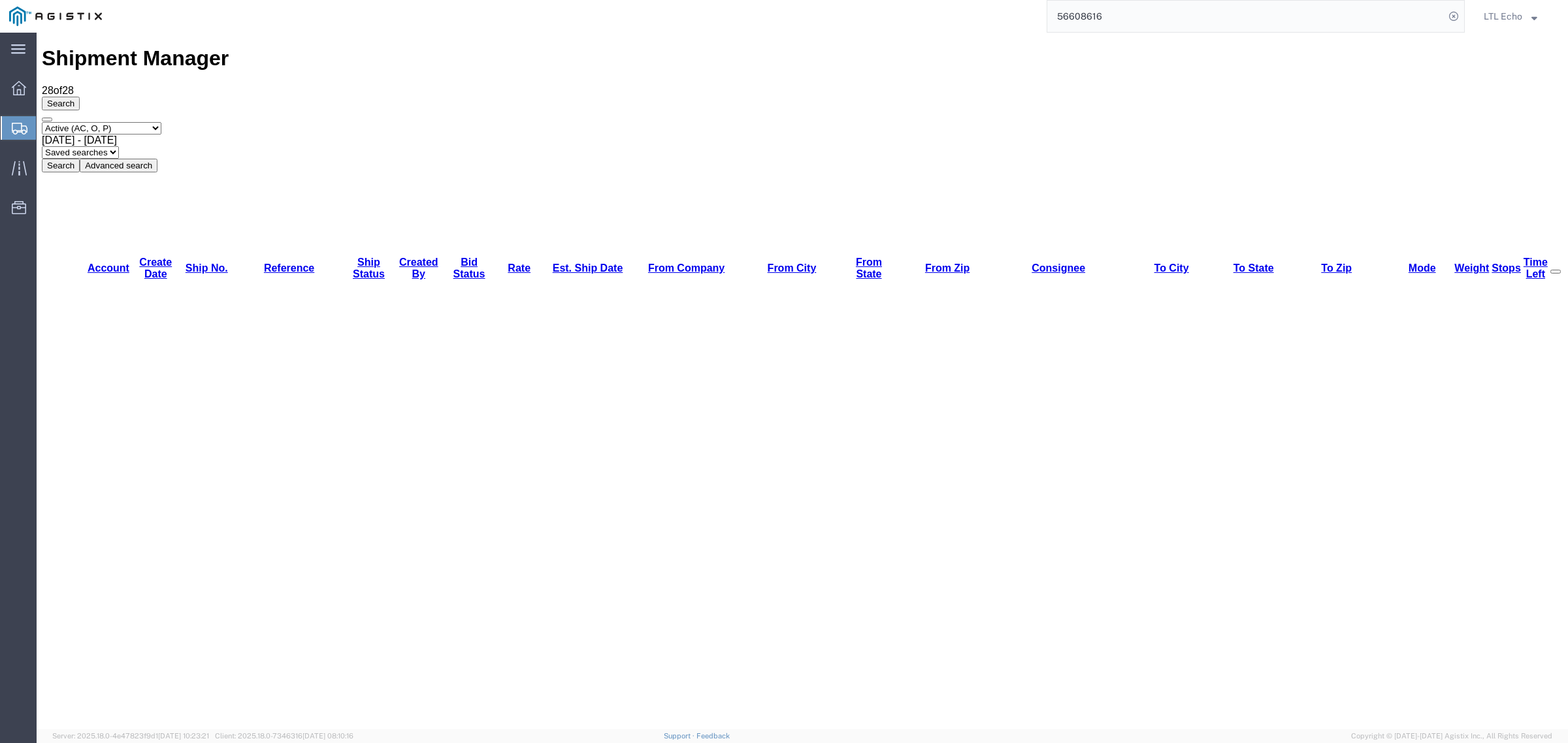
click at [119, 147] on select "Saved searches LKQ TL Lost PGW TL" at bounding box center [80, 152] width 77 height 12
select select "PGW TL"
click at [119, 147] on select "Saved searches LKQ TL Lost PGW TL" at bounding box center [80, 152] width 77 height 12
drag, startPoint x: 185, startPoint y: 164, endPoint x: 168, endPoint y: 169, distance: 17.7
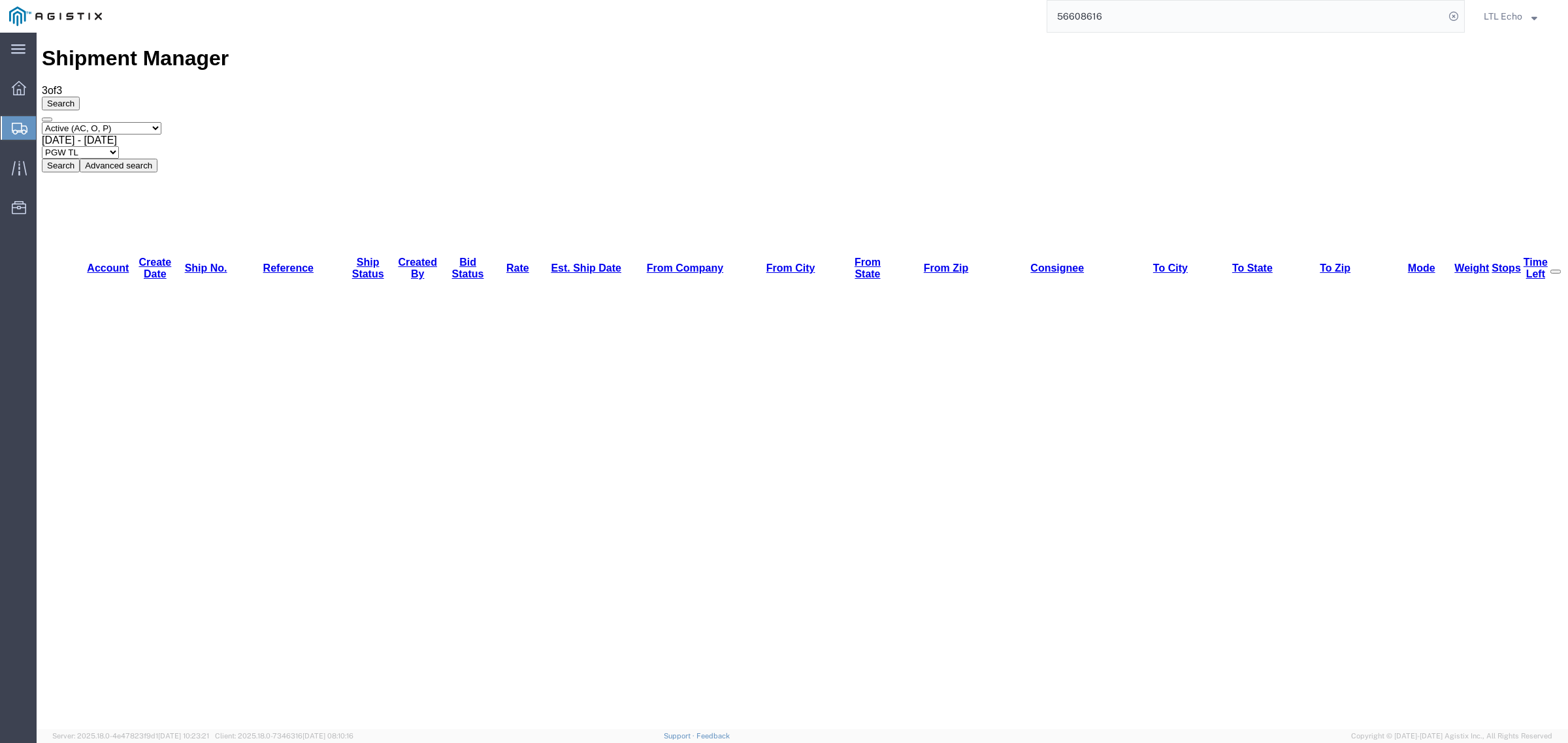
click at [80, 159] on button "Search" at bounding box center [61, 165] width 38 height 14
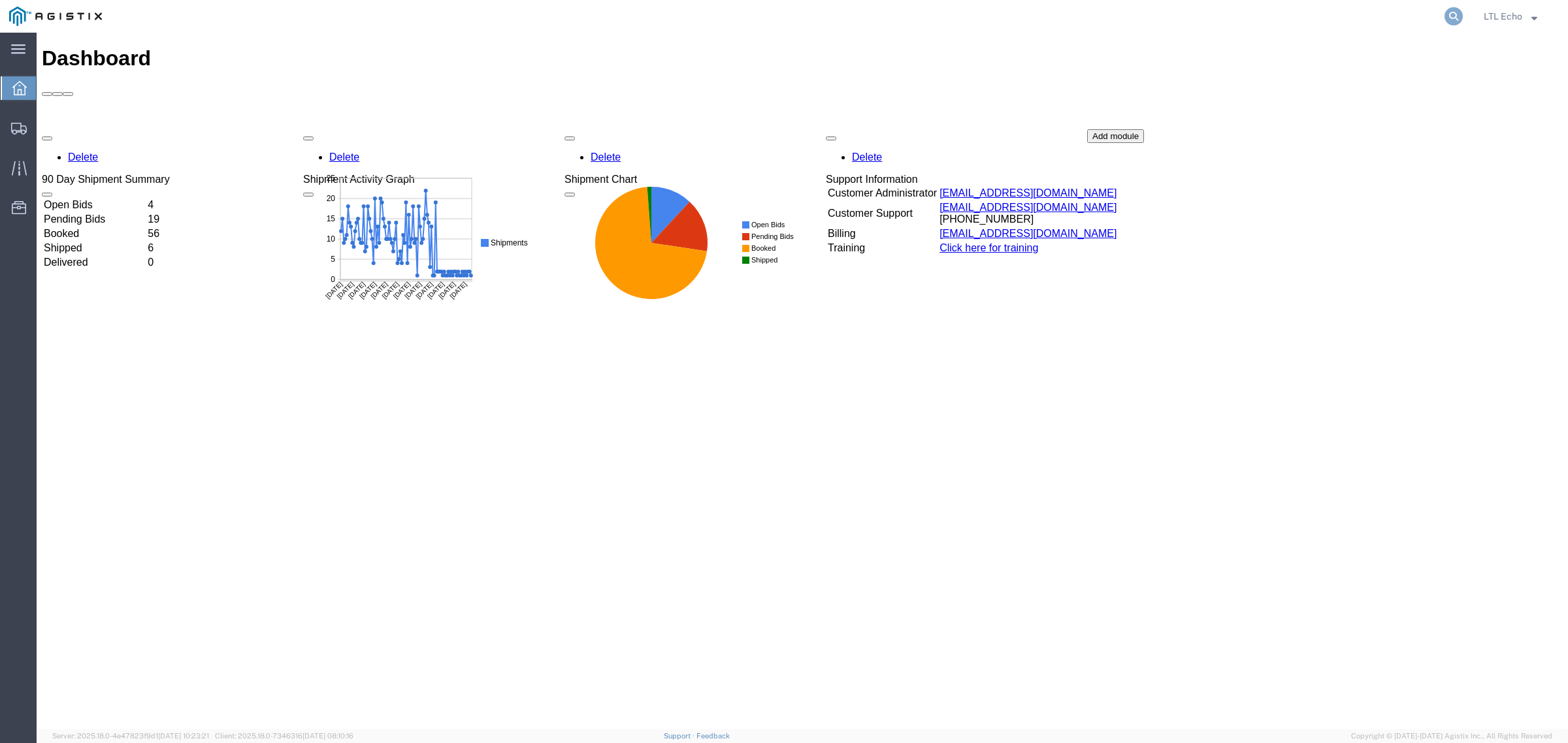
click at [1457, 15] on icon at bounding box center [1453, 16] width 18 height 18
click at [1421, 15] on input "search" at bounding box center [1245, 16] width 397 height 31
paste input "56681460"
type input "56681460"
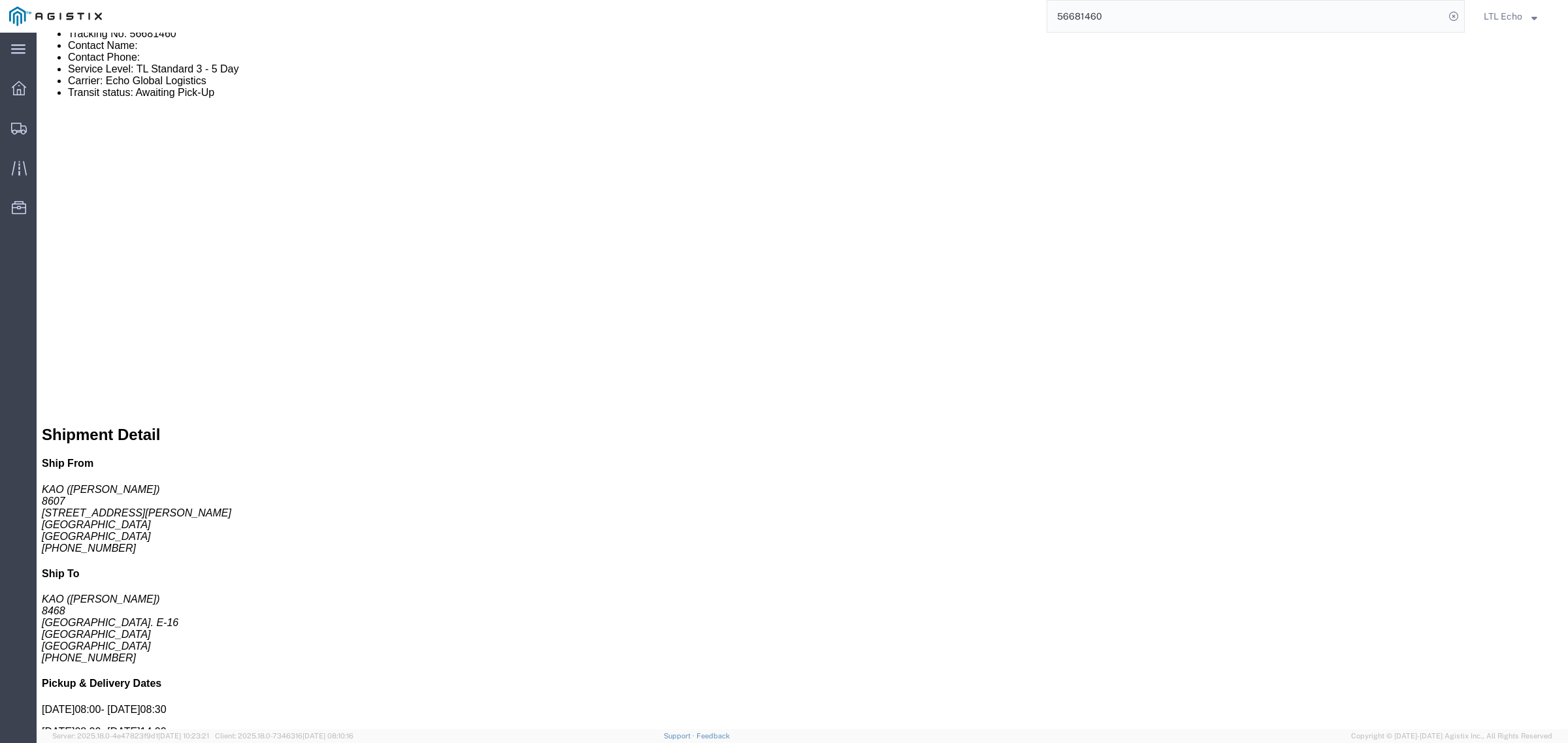
scroll to position [571, 0]
